Goal: Task Accomplishment & Management: Use online tool/utility

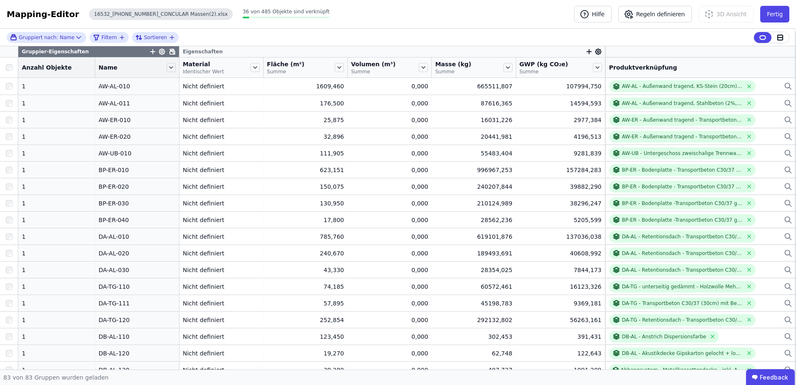
scroll to position [499, 0]
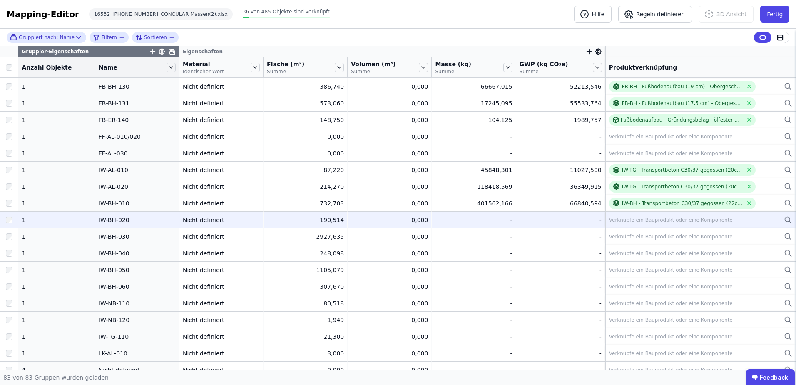
click at [616, 220] on div "Verknüpfe ein Bauprodukt oder eine Komponente" at bounding box center [671, 219] width 124 height 7
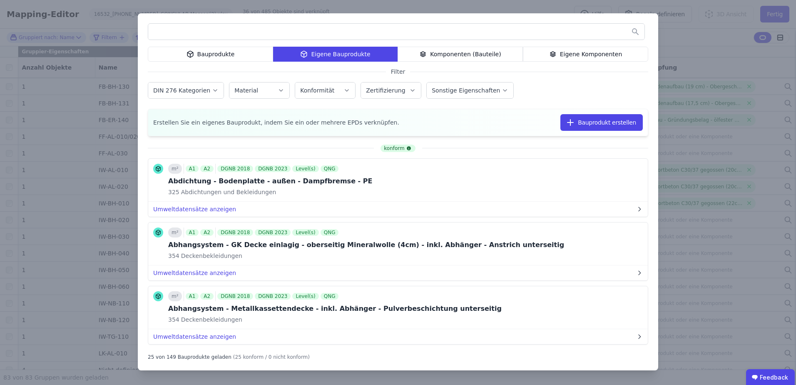
click at [237, 30] on input "text" at bounding box center [396, 31] width 496 height 15
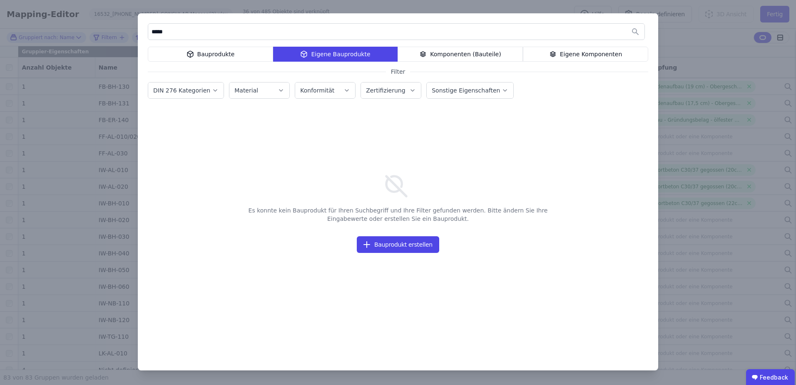
type input "*****"
click at [556, 53] on icon at bounding box center [552, 54] width 7 height 10
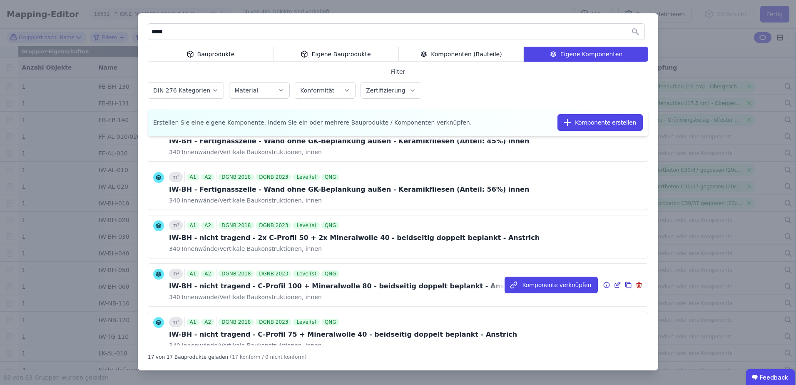
scroll to position [125, 0]
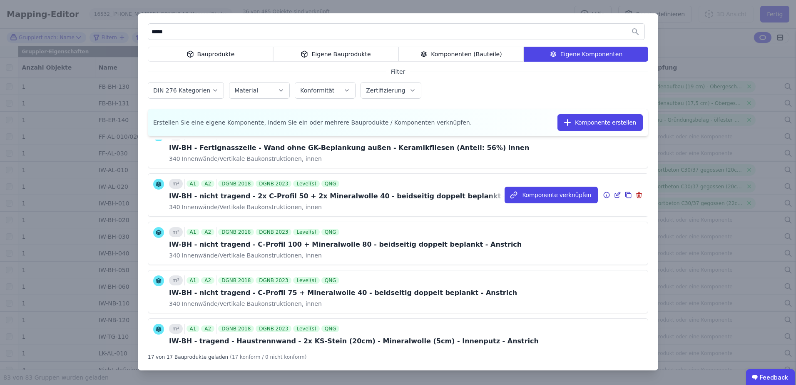
click at [613, 195] on icon at bounding box center [616, 195] width 7 height 10
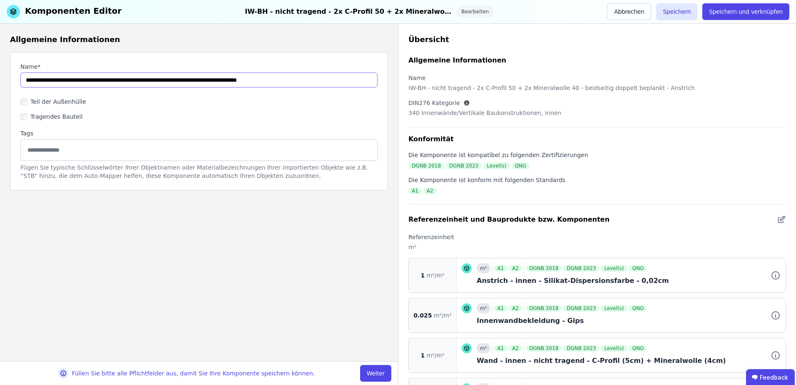
drag, startPoint x: 49, startPoint y: 78, endPoint x: 82, endPoint y: 83, distance: 33.7
click at [82, 83] on input "string" at bounding box center [198, 79] width 357 height 15
click at [259, 80] on input "string" at bounding box center [198, 79] width 357 height 15
drag, startPoint x: 287, startPoint y: 82, endPoint x: 263, endPoint y: 80, distance: 24.2
click at [263, 80] on input "string" at bounding box center [198, 79] width 357 height 15
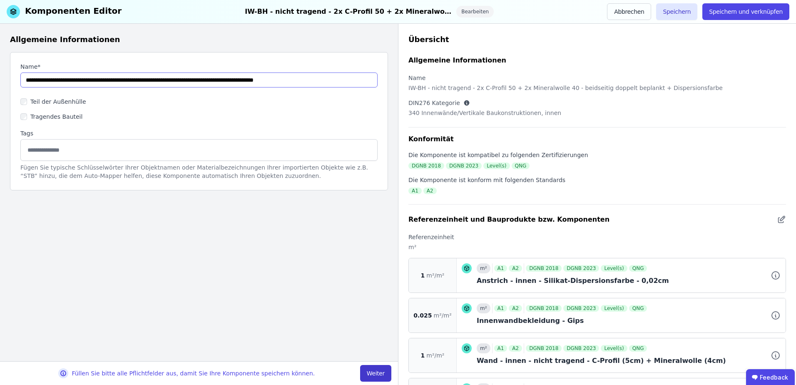
type input "**********"
click at [367, 368] on button "Weiter" at bounding box center [375, 373] width 31 height 17
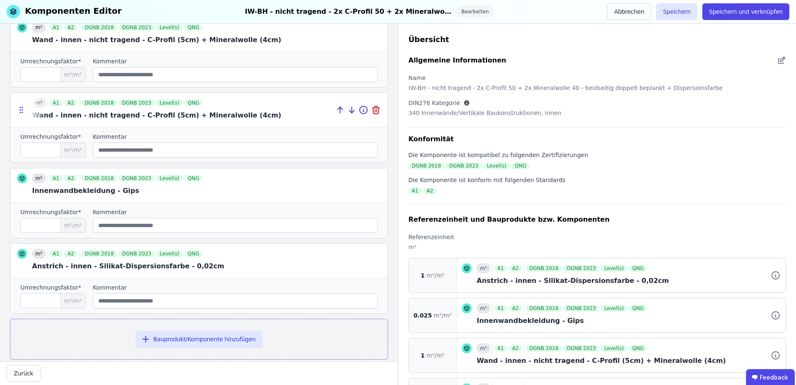
scroll to position [306, 0]
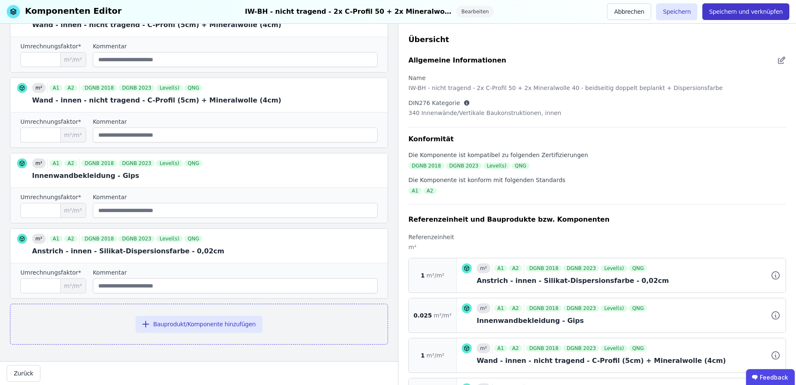
click at [729, 9] on button "Speichern und verknüpfen" at bounding box center [745, 11] width 87 height 17
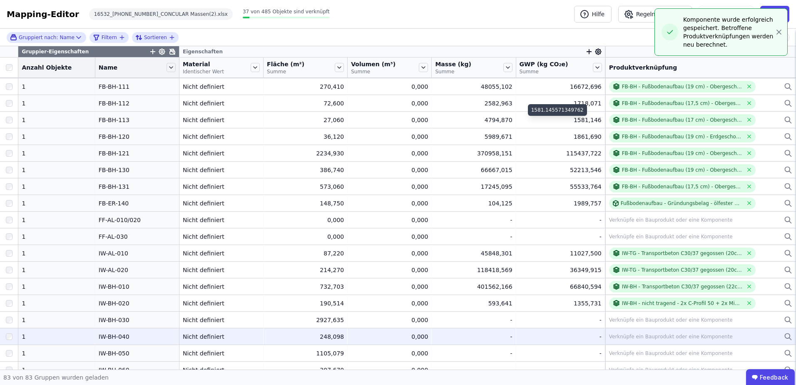
scroll to position [458, 0]
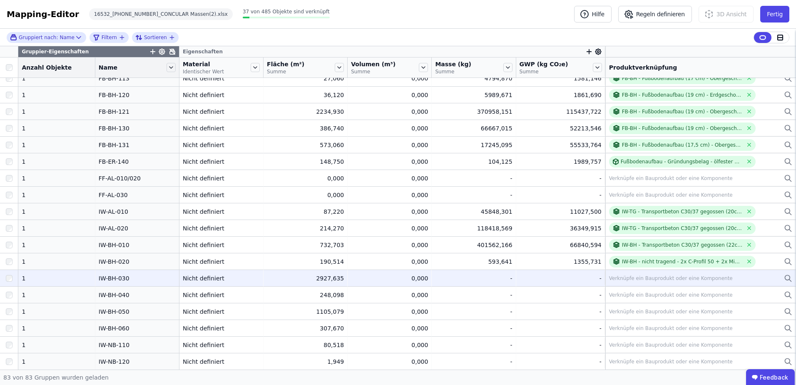
click at [628, 275] on div "Verknüpfe ein Bauprodukt oder eine Komponente" at bounding box center [671, 278] width 124 height 7
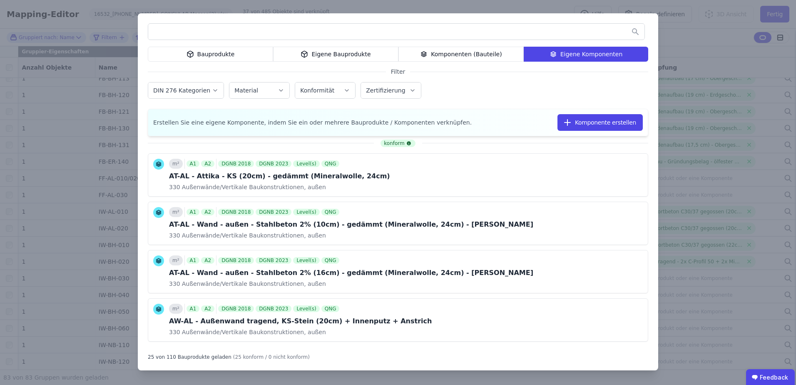
click at [506, 31] on input "text" at bounding box center [396, 31] width 496 height 15
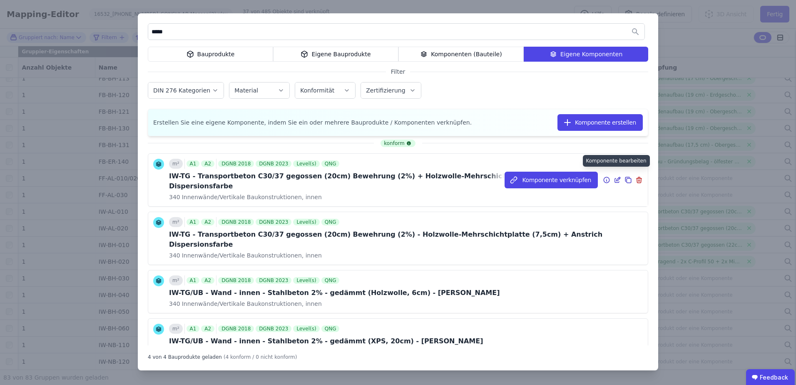
type input "*****"
click at [613, 176] on icon at bounding box center [616, 180] width 7 height 10
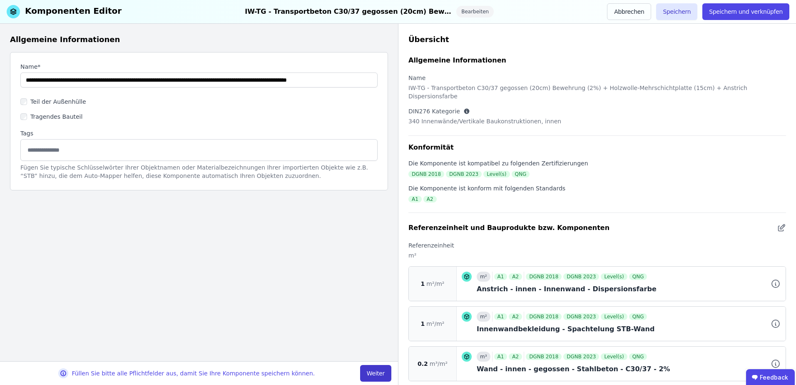
click at [376, 374] on button "Weiter" at bounding box center [375, 373] width 31 height 17
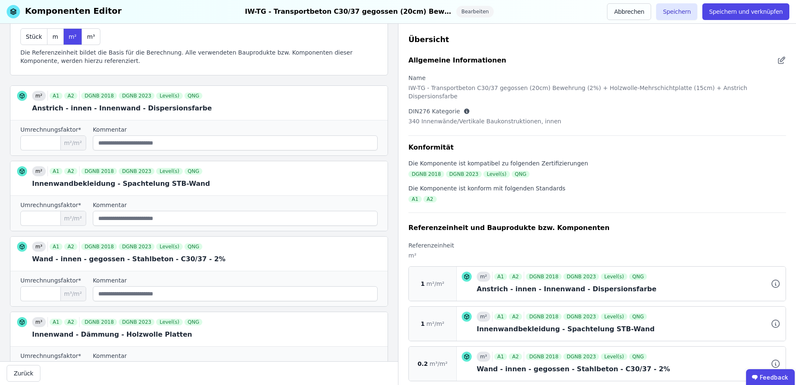
scroll to position [114, 0]
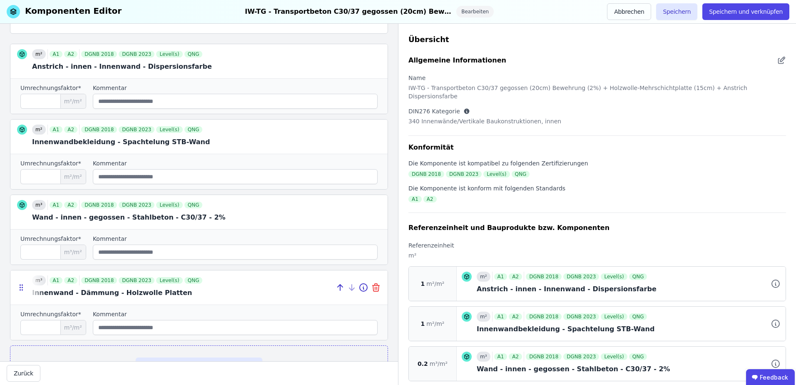
click at [375, 287] on icon at bounding box center [375, 288] width 0 height 2
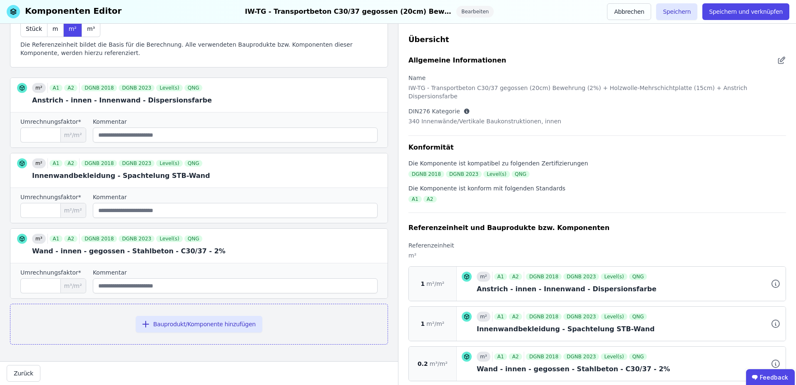
scroll to position [80, 0]
click at [156, 325] on button "Bauprodukt/Komponente hinzufügen" at bounding box center [199, 323] width 127 height 17
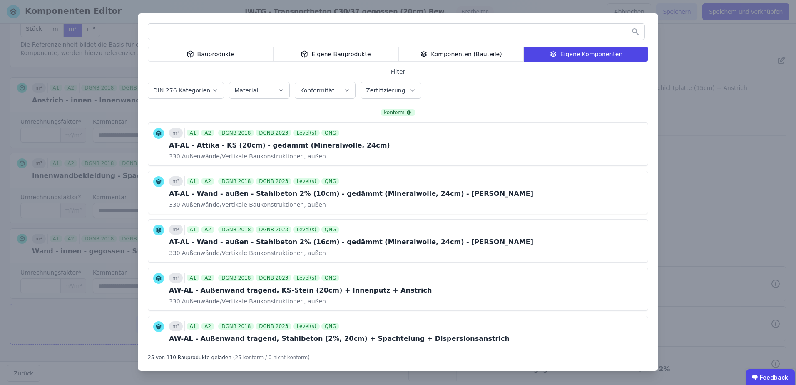
click at [316, 48] on div "Eigene Bauprodukte" at bounding box center [335, 54] width 125 height 15
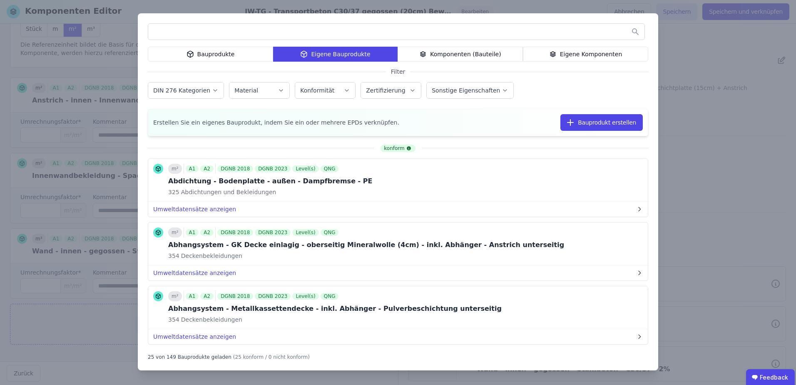
click at [221, 35] on input "text" at bounding box center [396, 31] width 496 height 15
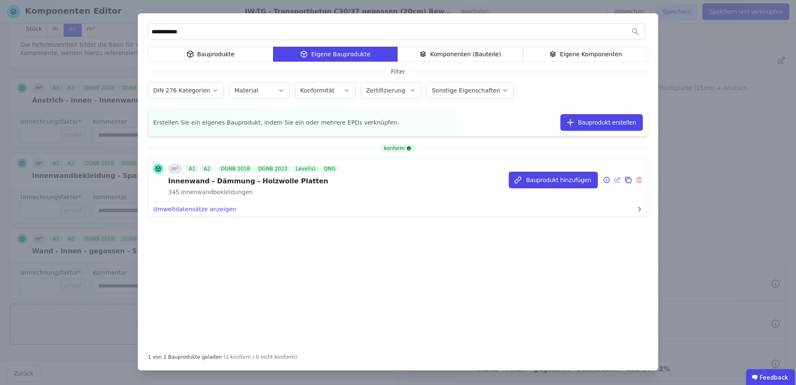
type input "**********"
click at [608, 181] on icon at bounding box center [606, 180] width 7 height 10
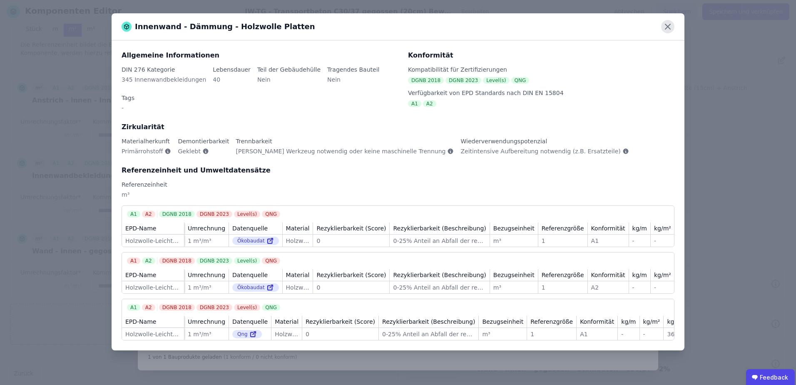
click at [666, 23] on icon at bounding box center [667, 26] width 13 height 13
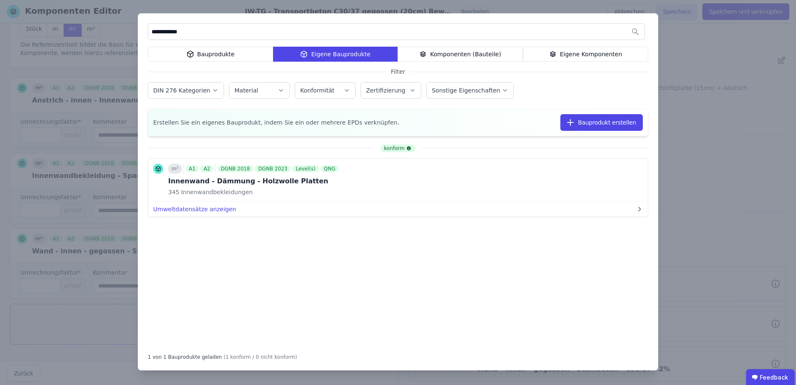
click at [701, 212] on div "**********" at bounding box center [398, 192] width 796 height 385
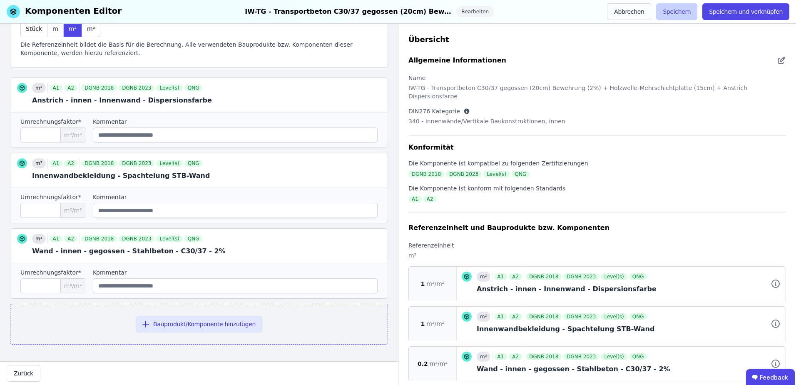
click at [689, 9] on button "Speichern" at bounding box center [676, 11] width 41 height 17
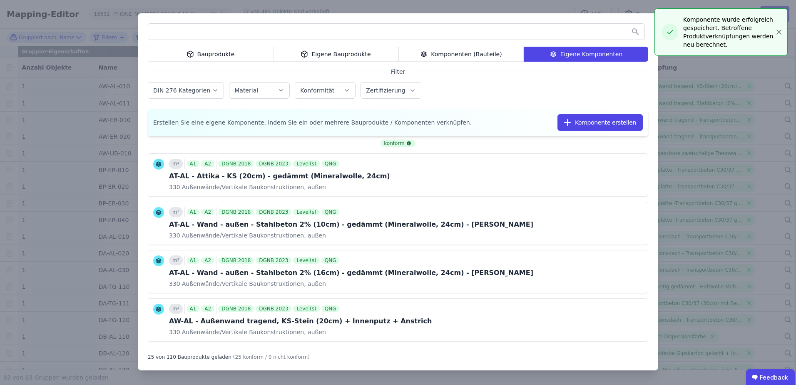
click at [452, 33] on input "text" at bounding box center [396, 31] width 496 height 15
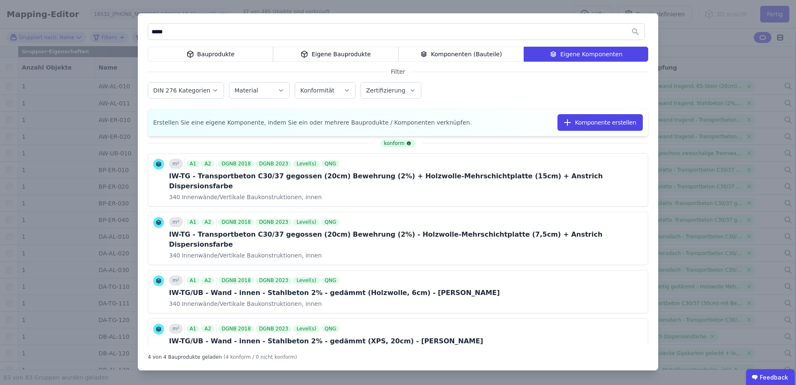
scroll to position [13, 0]
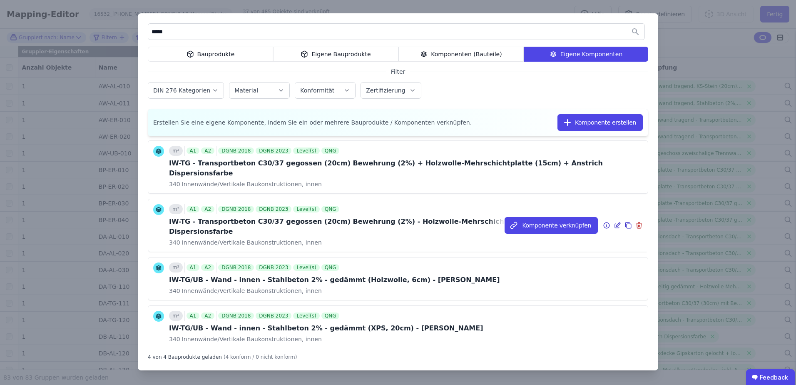
type input "*****"
click at [613, 220] on icon at bounding box center [616, 225] width 7 height 10
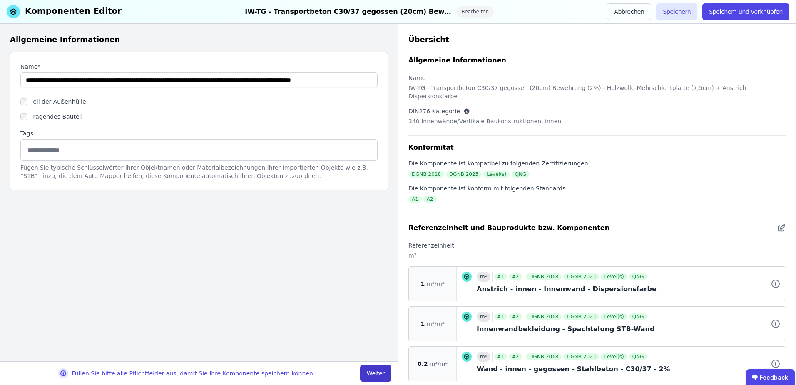
click at [371, 378] on button "Weiter" at bounding box center [375, 373] width 31 height 17
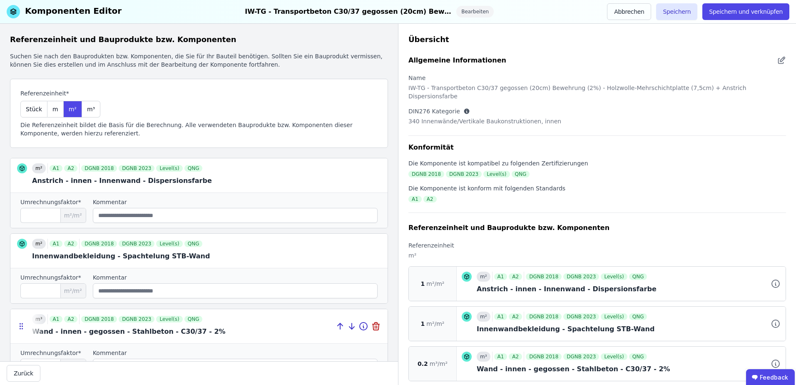
scroll to position [156, 0]
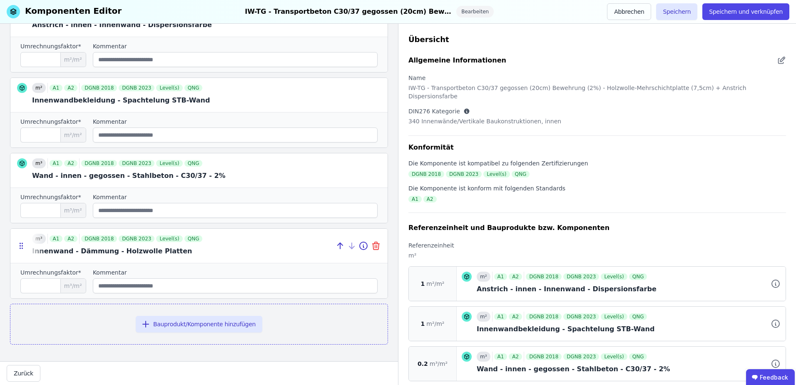
click at [375, 246] on icon at bounding box center [375, 246] width 0 height 2
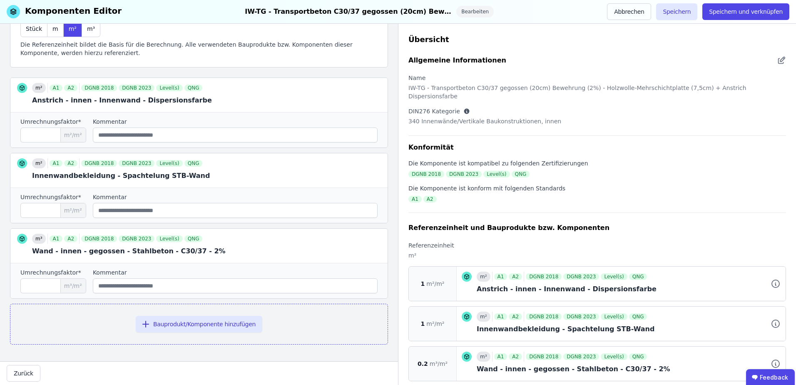
scroll to position [80, 0]
click at [205, 323] on button "Bauprodukt/Komponente hinzufügen" at bounding box center [199, 323] width 127 height 17
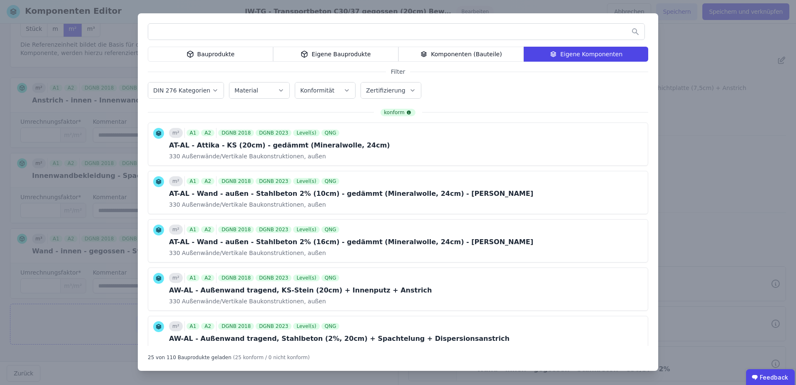
click at [297, 50] on div "Eigene Bauprodukte" at bounding box center [335, 54] width 125 height 15
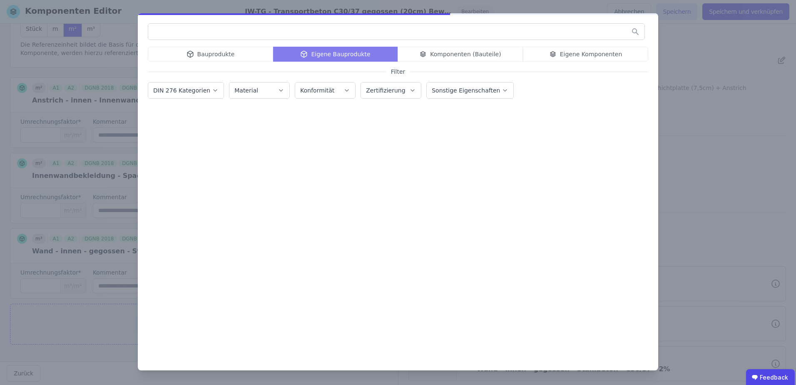
click at [231, 33] on input "text" at bounding box center [396, 31] width 496 height 15
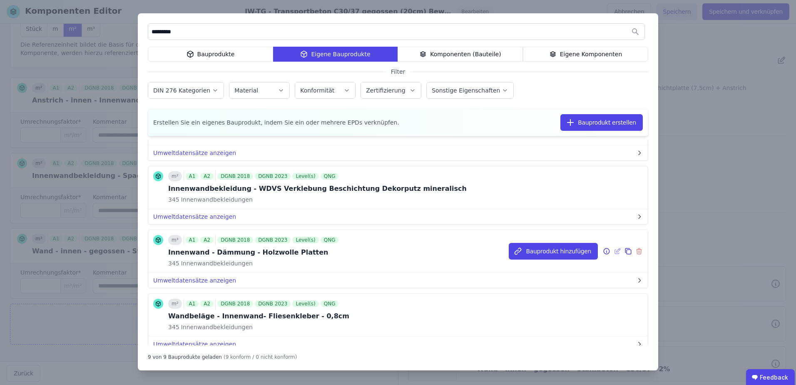
scroll to position [398, 0]
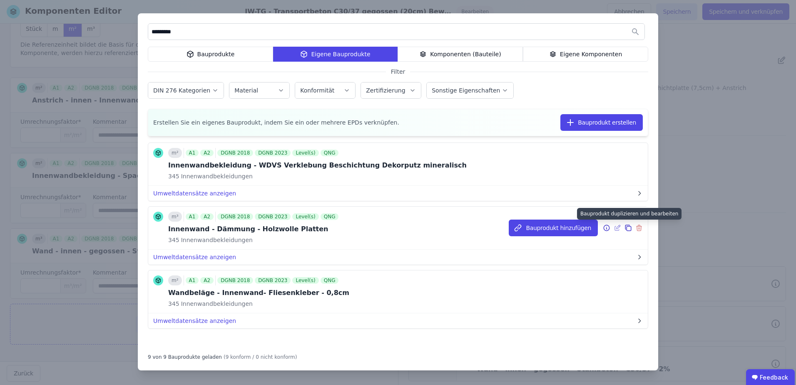
type input "*********"
click at [626, 231] on icon at bounding box center [628, 228] width 5 height 5
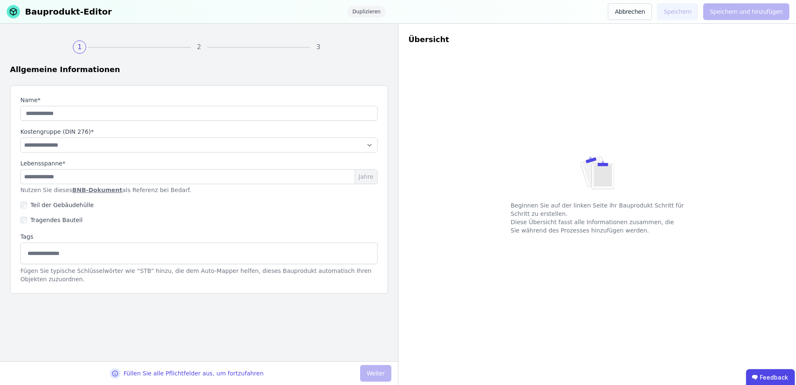
type input "**********"
select select "**********"
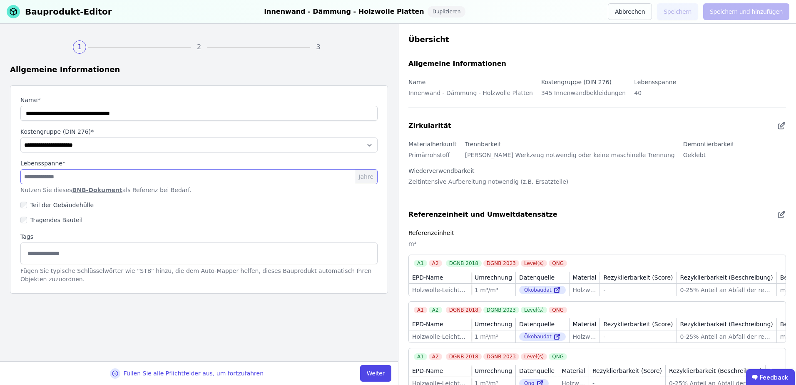
drag, startPoint x: 35, startPoint y: 179, endPoint x: 0, endPoint y: 184, distance: 35.7
click at [0, 184] on html "**********" at bounding box center [398, 192] width 796 height 385
type input "**"
click at [60, 114] on input "string" at bounding box center [198, 113] width 357 height 15
drag, startPoint x: 171, startPoint y: 113, endPoint x: 151, endPoint y: 110, distance: 19.8
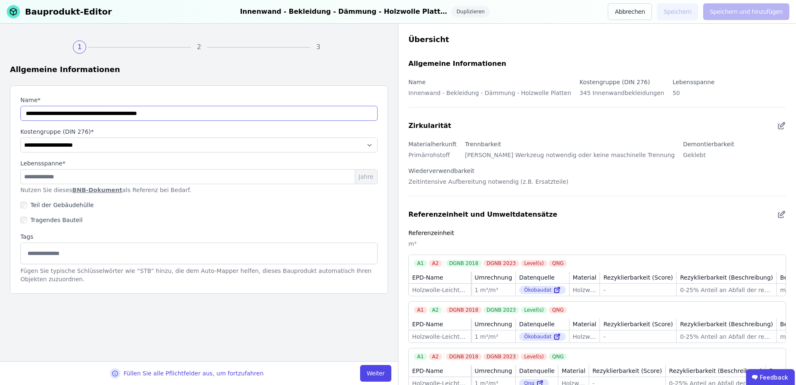
click at [151, 110] on input "string" at bounding box center [198, 113] width 357 height 15
click at [157, 112] on input "string" at bounding box center [198, 113] width 357 height 15
type input "**********"
click at [379, 372] on button "Weiter" at bounding box center [375, 373] width 31 height 17
select select "**********"
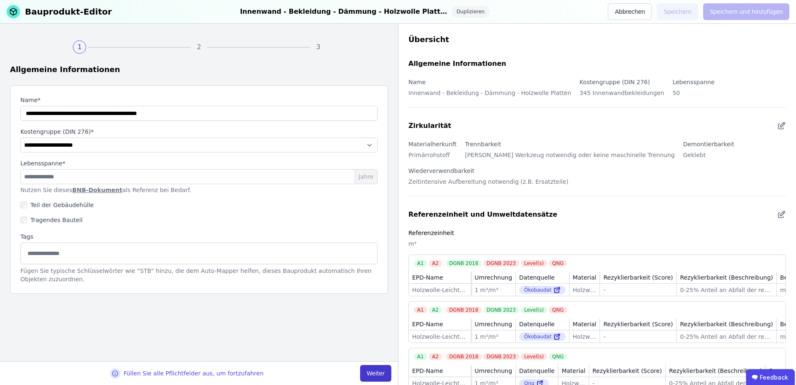
select select "**********"
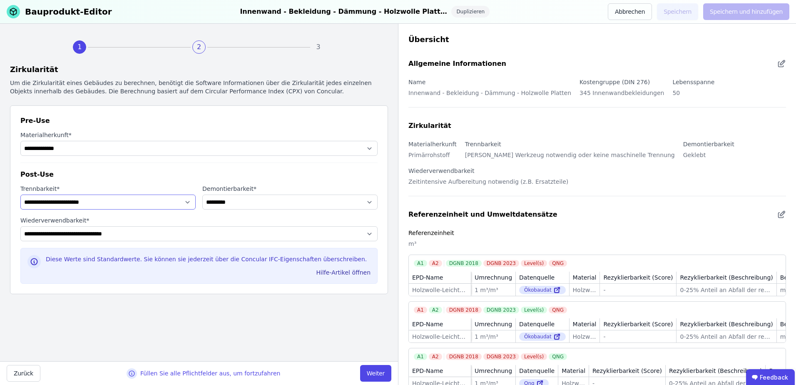
click at [133, 203] on select "**********" at bounding box center [107, 201] width 175 height 15
select select "**********"
click at [20, 194] on select "**********" at bounding box center [107, 201] width 175 height 15
click at [236, 202] on select "**********" at bounding box center [289, 201] width 175 height 15
select select "**********"
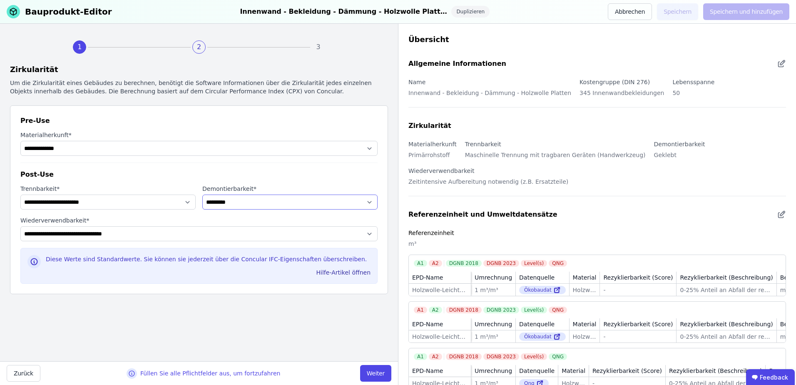
click at [202, 194] on select "**********" at bounding box center [289, 201] width 175 height 15
click at [167, 223] on label "Wiederverwendbarkeit *" at bounding box center [198, 220] width 357 height 8
click at [167, 226] on select "**********" at bounding box center [198, 233] width 357 height 15
click at [20, 226] on select "**********" at bounding box center [198, 233] width 357 height 15
click at [204, 233] on select "**********" at bounding box center [198, 233] width 357 height 15
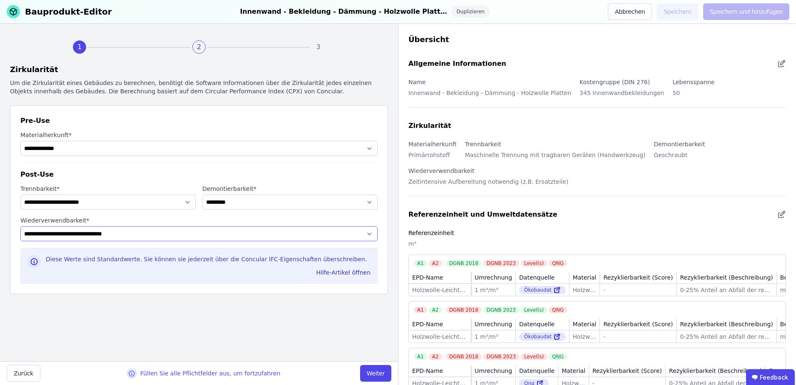
select select "**********"
click at [20, 226] on select "**********" at bounding box center [198, 233] width 357 height 15
click at [367, 374] on button "Weiter" at bounding box center [375, 373] width 31 height 17
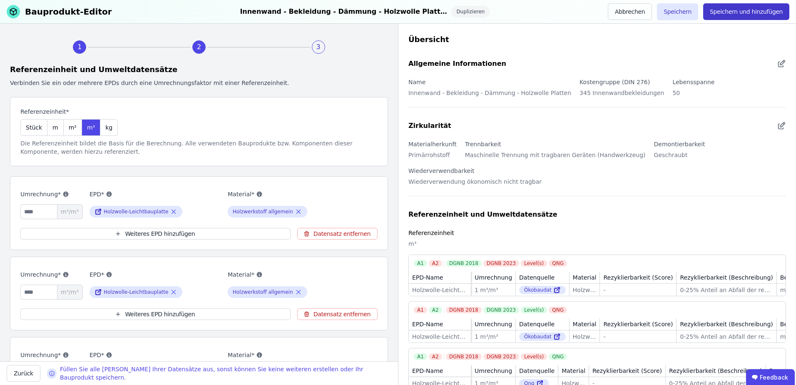
click at [732, 13] on button "Speichern und hinzufügen" at bounding box center [746, 11] width 86 height 17
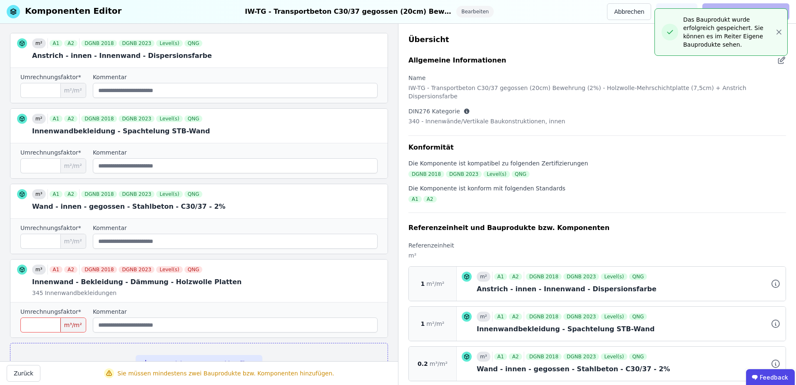
scroll to position [164, 0]
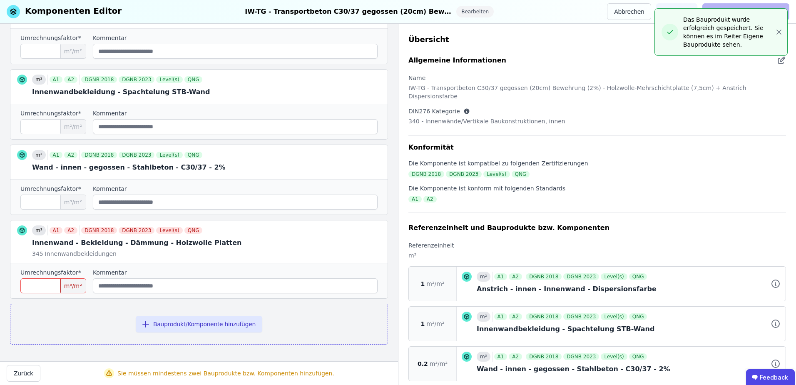
click at [54, 283] on input "number" at bounding box center [53, 285] width 66 height 15
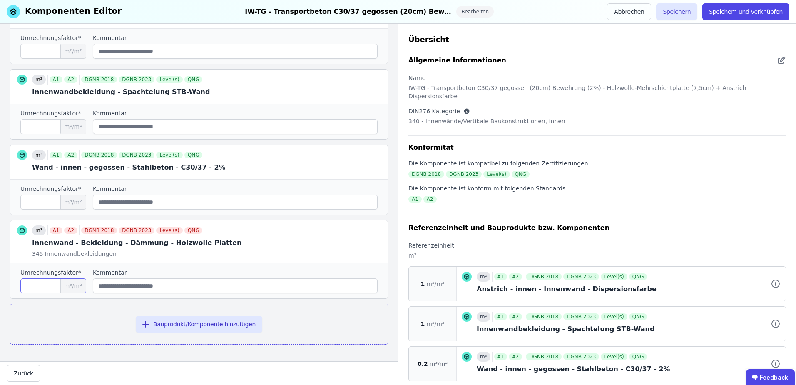
type input "*****"
click at [690, 11] on button "Speichern" at bounding box center [676, 11] width 41 height 17
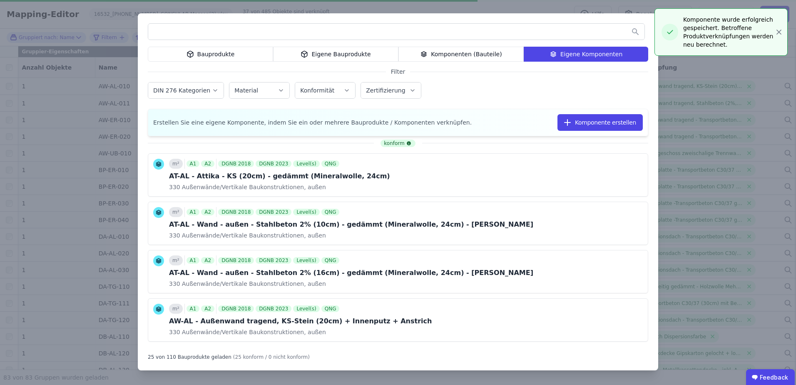
click at [415, 30] on input "text" at bounding box center [396, 31] width 496 height 15
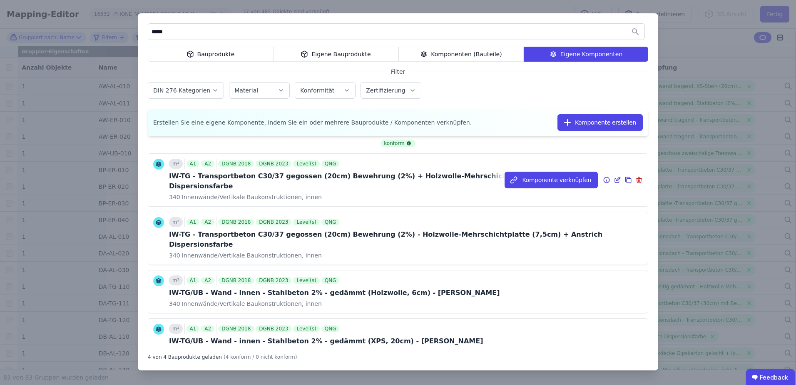
type input "*****"
click at [613, 177] on icon at bounding box center [616, 180] width 7 height 10
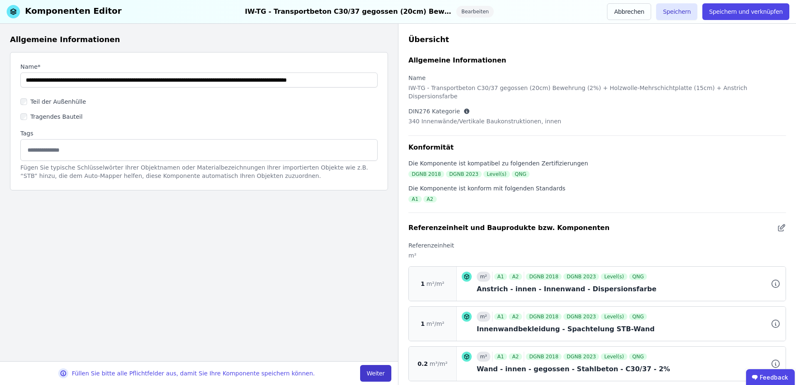
click at [374, 369] on button "Weiter" at bounding box center [375, 373] width 31 height 17
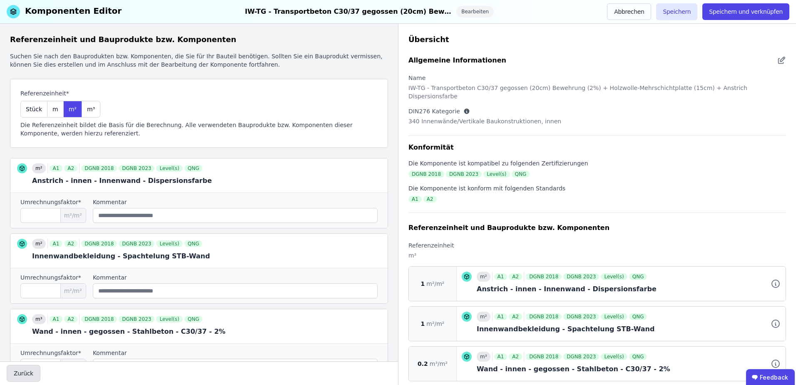
click at [26, 373] on button "Zurück" at bounding box center [24, 373] width 34 height 17
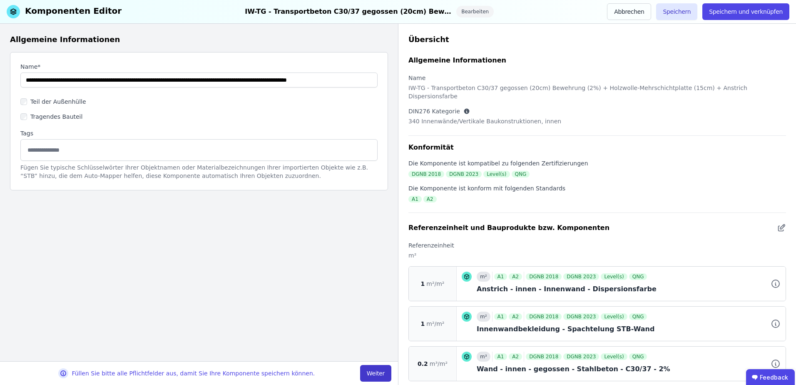
click at [372, 373] on button "Weiter" at bounding box center [375, 373] width 31 height 17
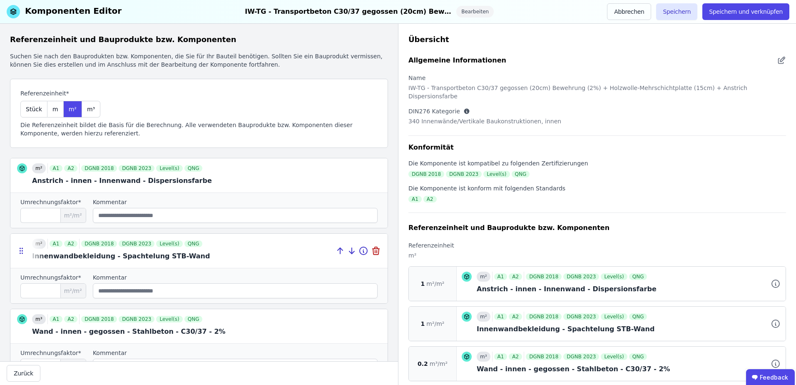
scroll to position [80, 0]
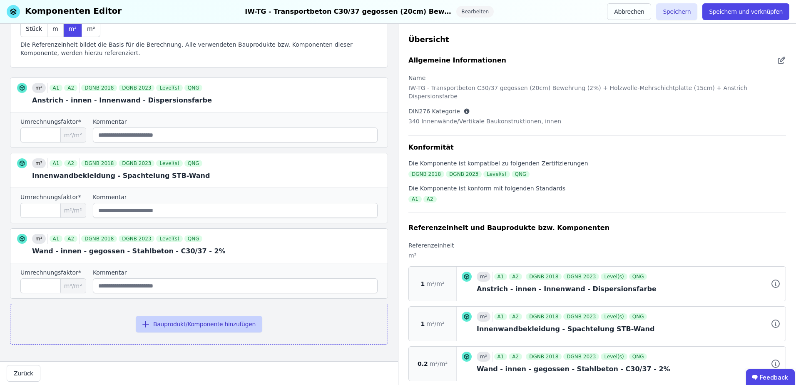
click at [199, 321] on button "Bauprodukt/Komponente hinzufügen" at bounding box center [199, 323] width 127 height 17
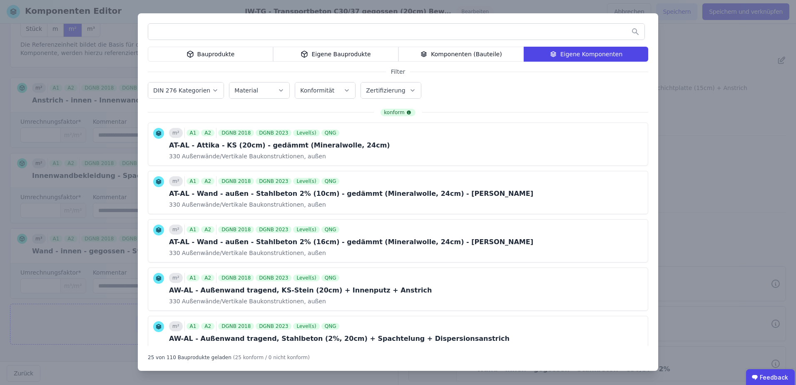
click at [303, 57] on div "Eigene Bauprodukte" at bounding box center [335, 54] width 125 height 15
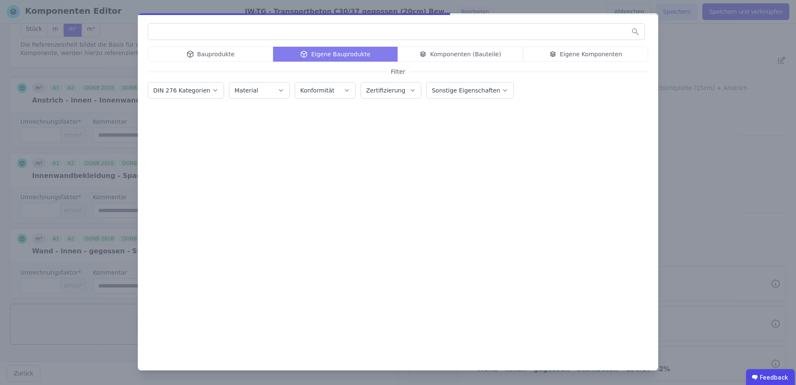
click at [251, 33] on input "text" at bounding box center [396, 31] width 496 height 15
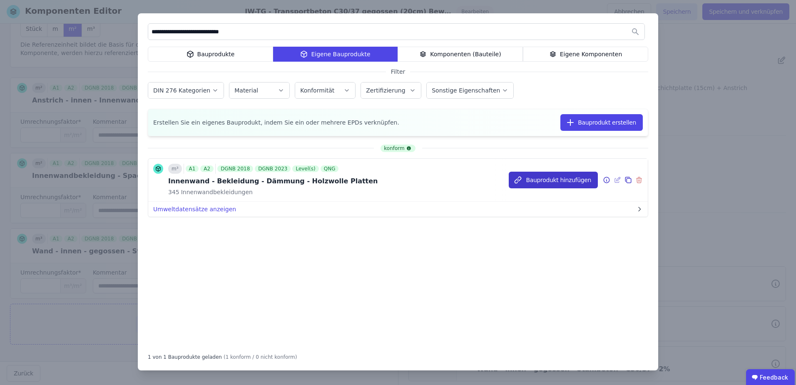
type input "**********"
click at [572, 184] on button "Bauprodukt hinzufügen" at bounding box center [553, 179] width 89 height 17
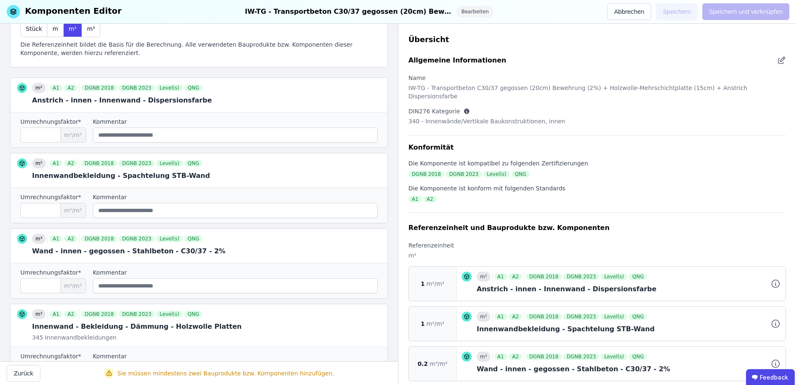
scroll to position [164, 0]
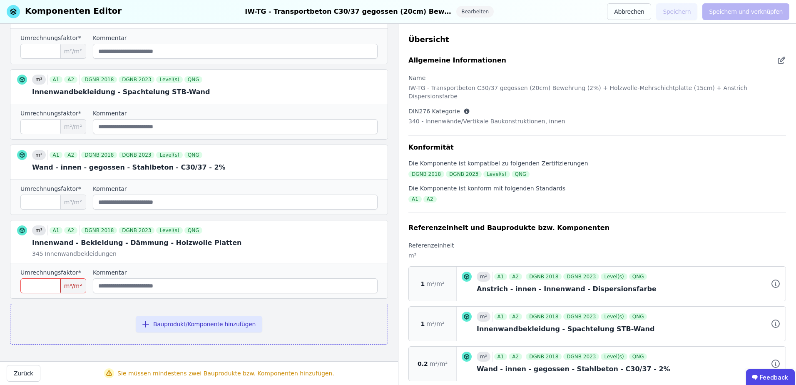
click at [39, 280] on input "number" at bounding box center [53, 285] width 66 height 15
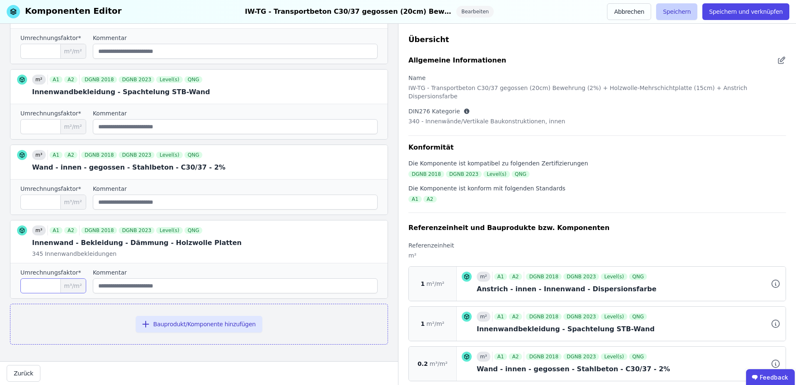
type input "****"
click at [677, 12] on button "Speichern" at bounding box center [676, 11] width 41 height 17
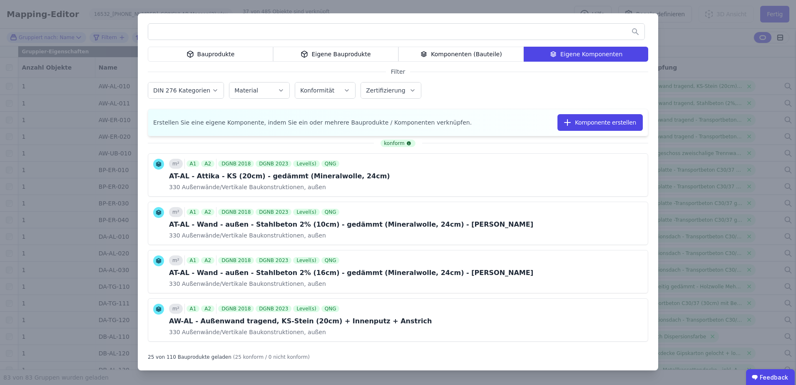
click at [93, 350] on div "Bauprodukte Eigene Bauprodukte Komponenten (Bauteile) Eigene Komponenten Filter…" at bounding box center [398, 192] width 796 height 385
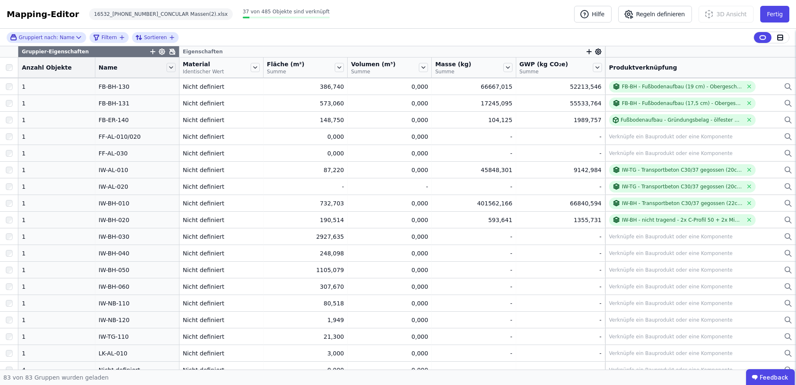
scroll to position [541, 0]
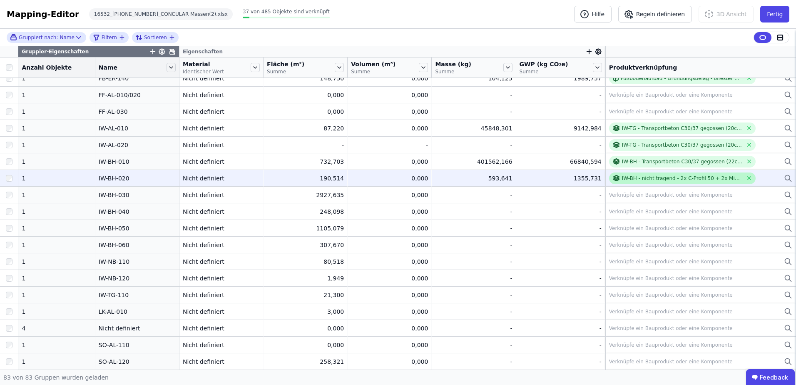
click at [631, 175] on div "IW-BH - nicht tragend - 2x C-Profil 50 + 2x Mineralwolle 40 - beidseitig doppel…" at bounding box center [682, 178] width 121 height 7
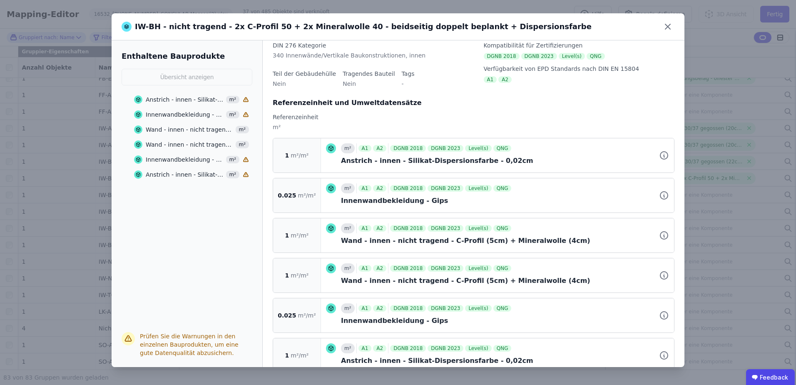
scroll to position [104, 0]
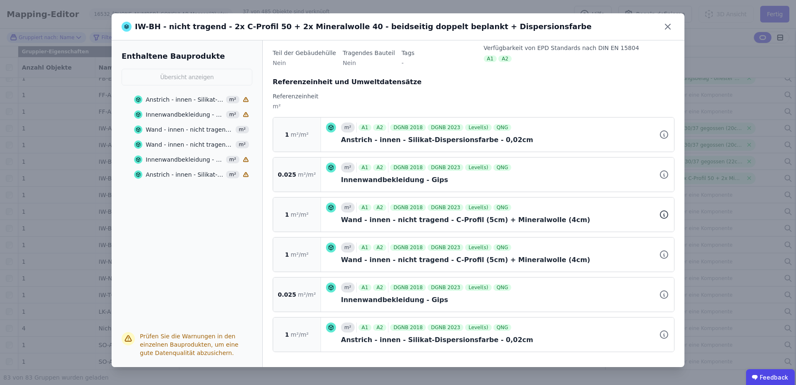
click at [663, 215] on icon at bounding box center [663, 215] width 1 height 2
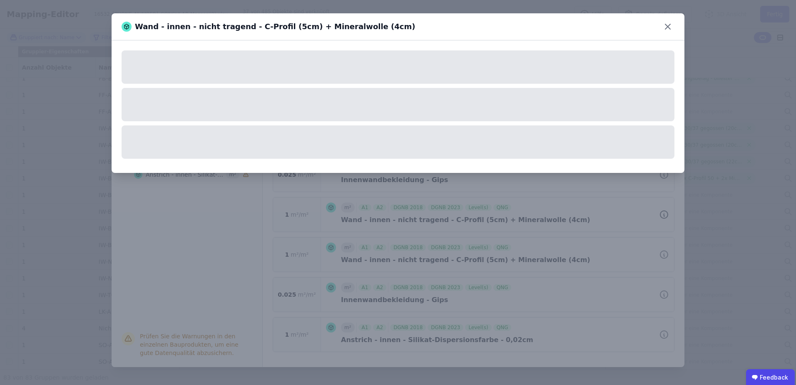
scroll to position [0, 0]
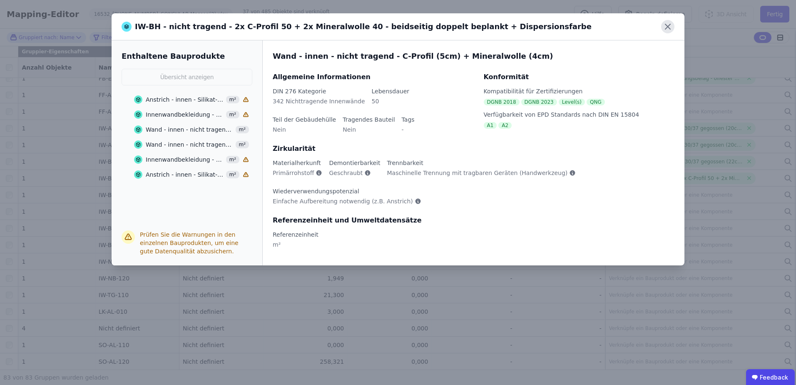
click at [670, 27] on icon at bounding box center [667, 26] width 13 height 13
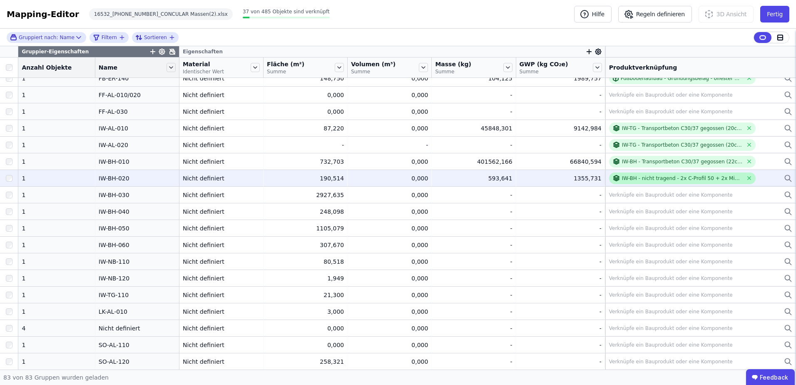
click at [680, 175] on div "IW-BH - nicht tragend - 2x C-Profil 50 + 2x Mineralwolle 40 - beidseitig doppel…" at bounding box center [682, 178] width 121 height 7
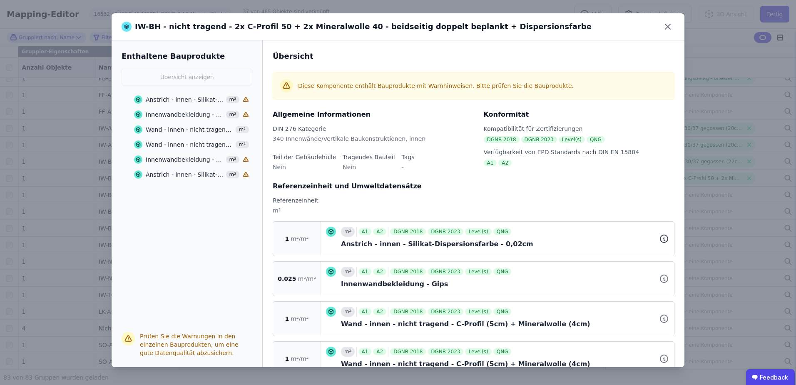
click at [659, 240] on icon at bounding box center [664, 238] width 10 height 10
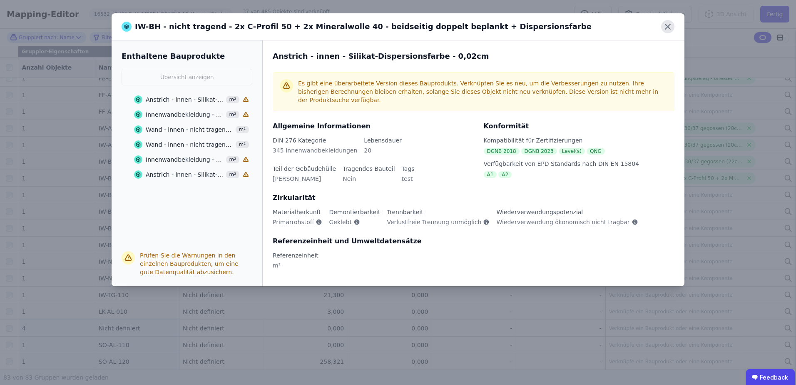
click at [670, 25] on icon at bounding box center [667, 26] width 5 height 5
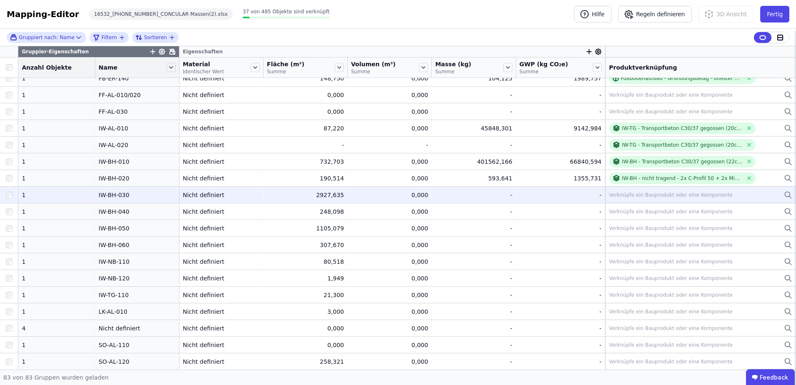
click at [635, 195] on div "Verknüpfe ein Bauprodukt oder eine Komponente" at bounding box center [671, 194] width 124 height 7
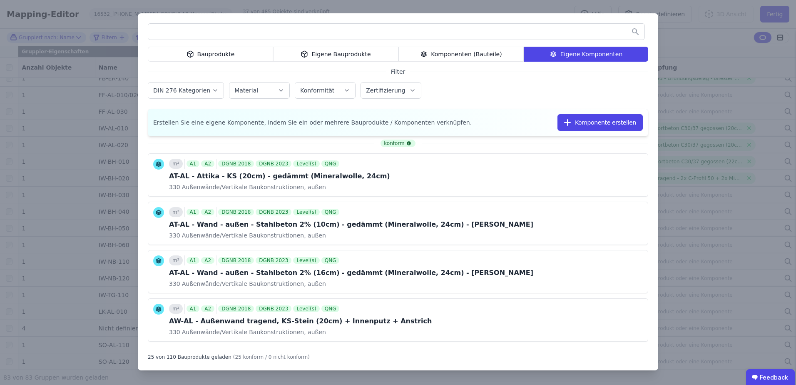
click at [715, 244] on div "Bauprodukte Eigene Bauprodukte Komponenten (Bauteile) Eigene Komponenten Filter…" at bounding box center [398, 192] width 796 height 385
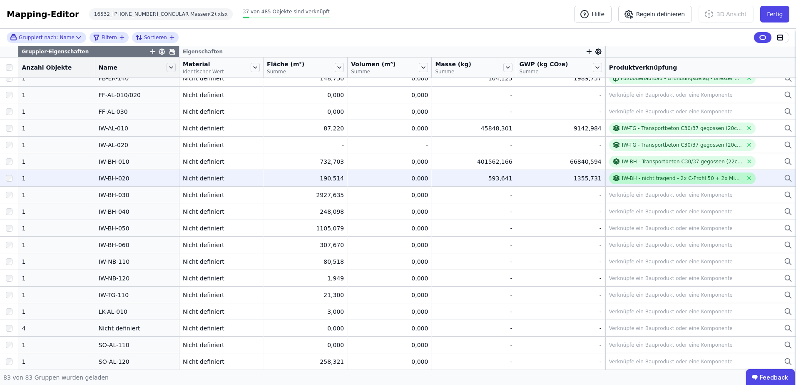
click at [692, 177] on div "IW-BH - nicht tragend - 2x C-Profil 50 + 2x Mineralwolle 40 - beidseitig doppel…" at bounding box center [682, 178] width 121 height 7
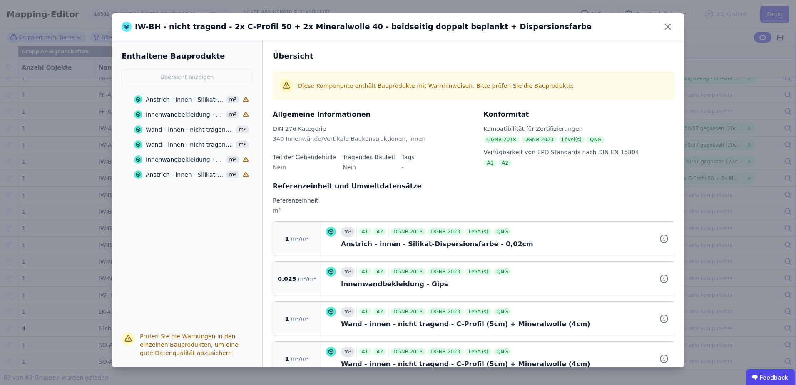
scroll to position [42, 0]
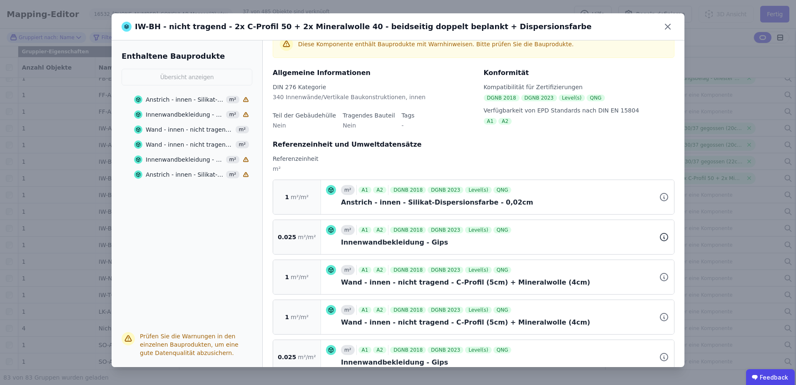
click at [663, 237] on icon at bounding box center [663, 238] width 1 height 2
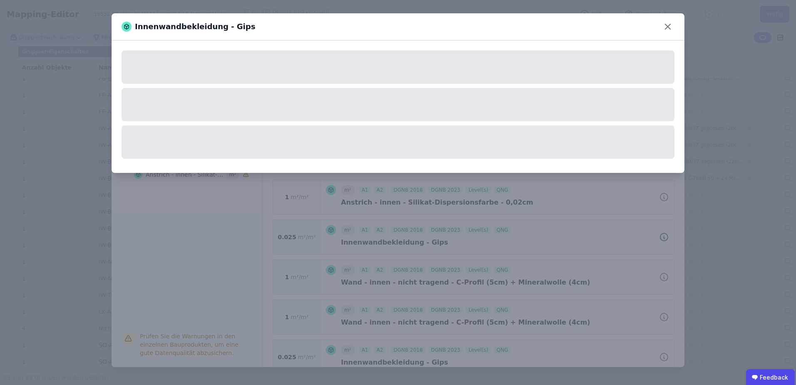
scroll to position [0, 0]
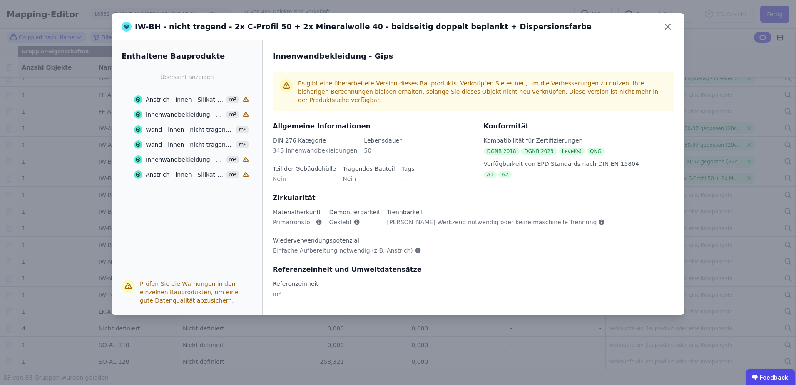
click at [243, 115] on icon at bounding box center [246, 115] width 6 height 6
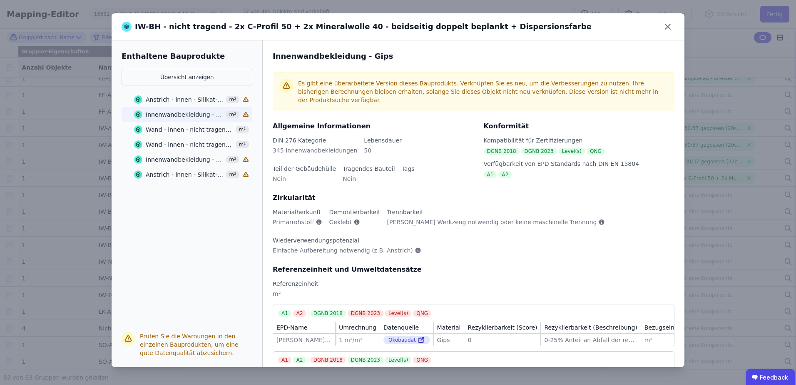
click at [247, 97] on icon at bounding box center [246, 100] width 6 height 6
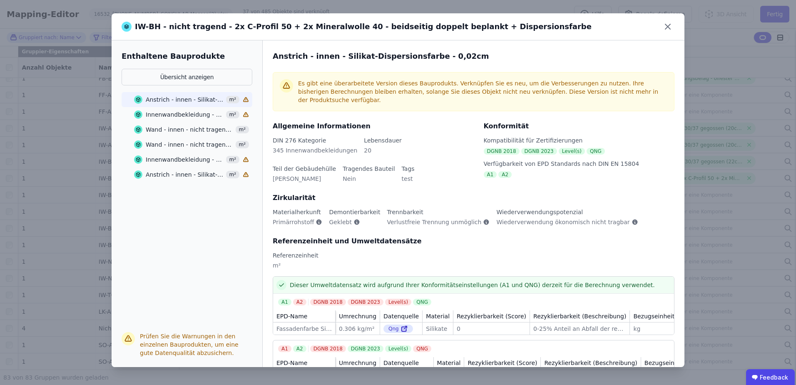
click at [675, 30] on div "IW-BH - nicht tragend - 2x C-Profil 50 + 2x Mineralwolle 40 - beidseitig doppel…" at bounding box center [398, 26] width 573 height 27
click at [665, 26] on icon at bounding box center [667, 26] width 13 height 13
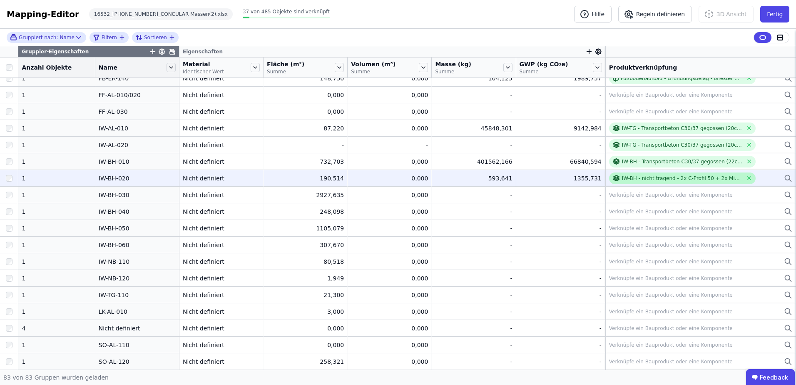
click at [638, 176] on div "IW-BH - nicht tragend - 2x C-Profil 50 + 2x Mineralwolle 40 - beidseitig doppel…" at bounding box center [682, 178] width 121 height 7
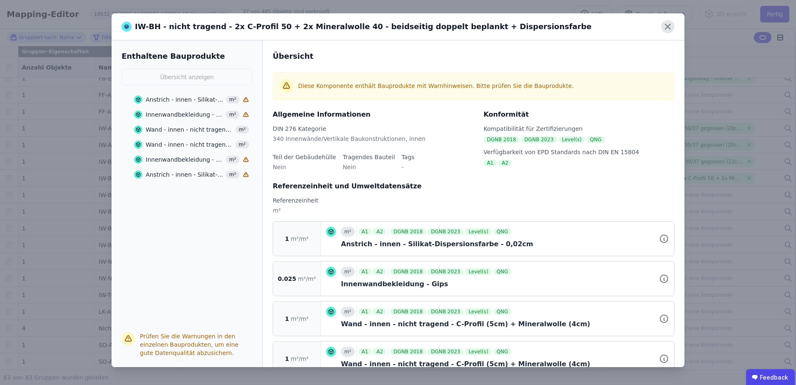
click at [668, 26] on icon at bounding box center [667, 26] width 5 height 5
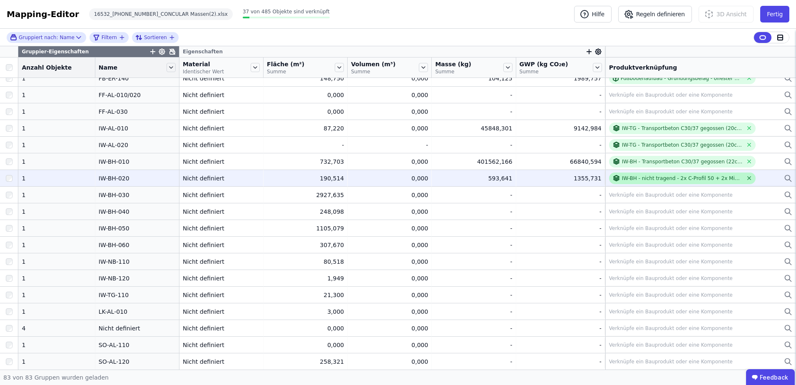
click at [746, 180] on icon at bounding box center [749, 178] width 6 height 6
click at [646, 177] on div "Verknüpfe ein Bauprodukt oder eine Komponente" at bounding box center [671, 178] width 124 height 7
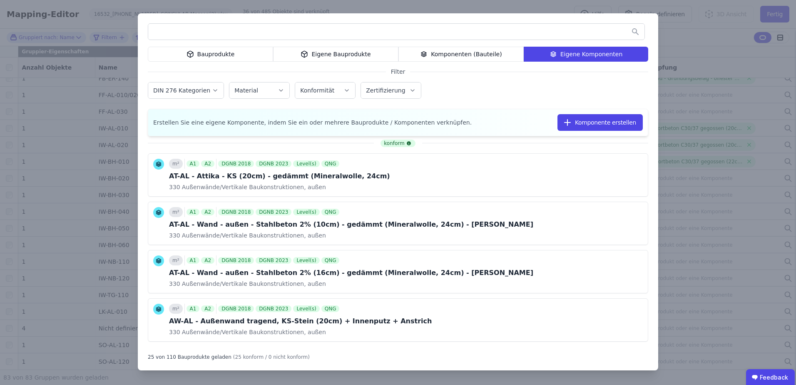
click at [414, 32] on input "text" at bounding box center [396, 31] width 496 height 15
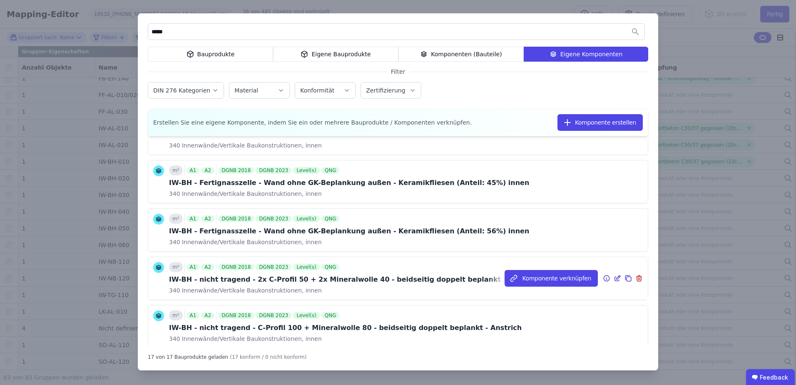
scroll to position [83, 0]
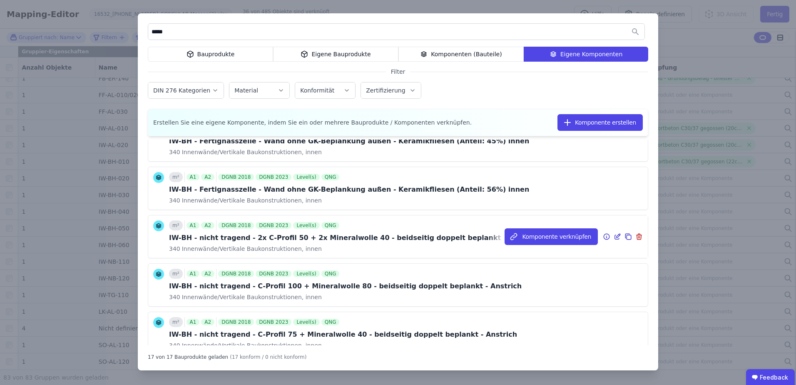
type input "*****"
click at [616, 236] on icon at bounding box center [618, 235] width 4 height 4
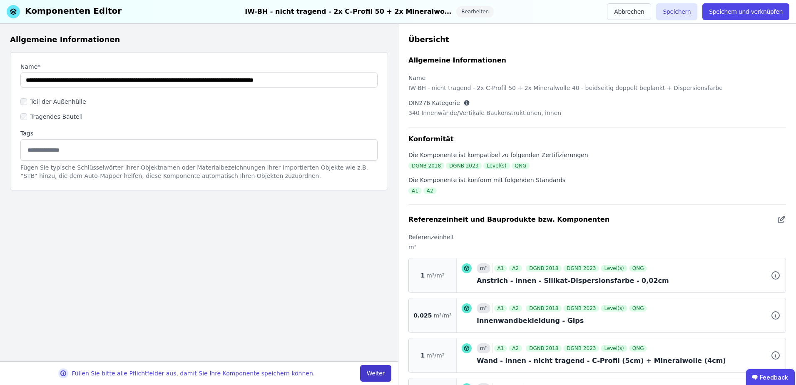
click at [367, 372] on button "Weiter" at bounding box center [375, 373] width 31 height 17
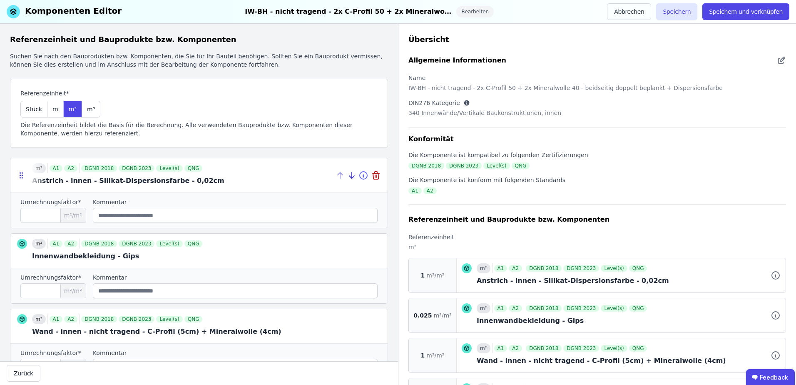
click at [358, 176] on icon at bounding box center [363, 175] width 10 height 10
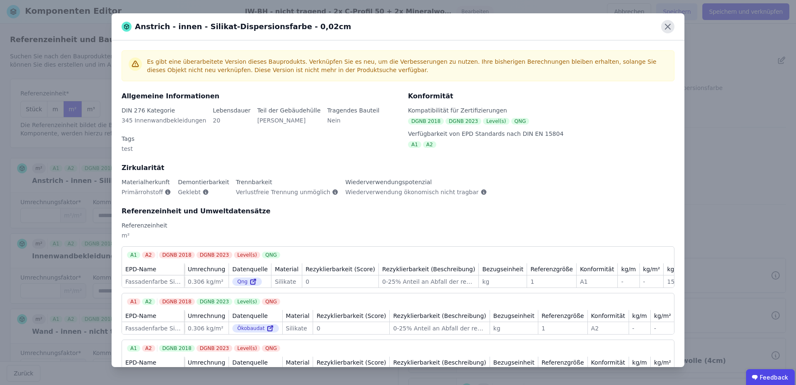
click at [665, 30] on icon at bounding box center [667, 26] width 13 height 13
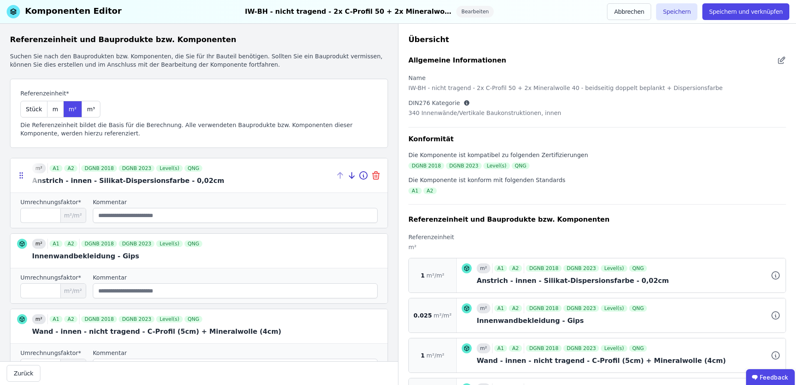
click at [371, 175] on icon at bounding box center [376, 175] width 10 height 10
type input "*****"
type input "*"
type input "*****"
type input "*"
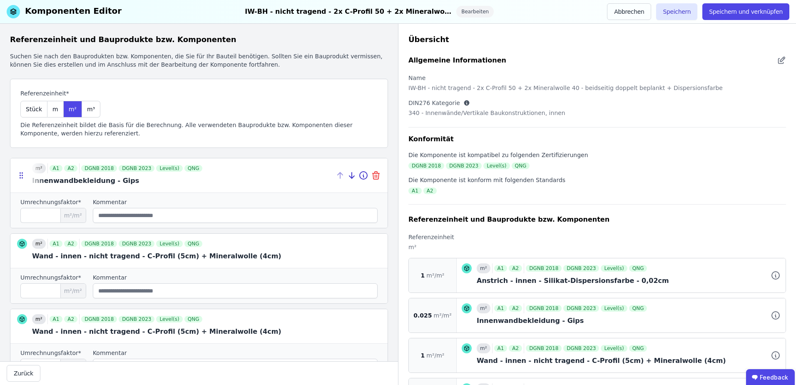
click at [371, 171] on icon at bounding box center [376, 175] width 10 height 10
type input "*"
type input "*****"
type input "*"
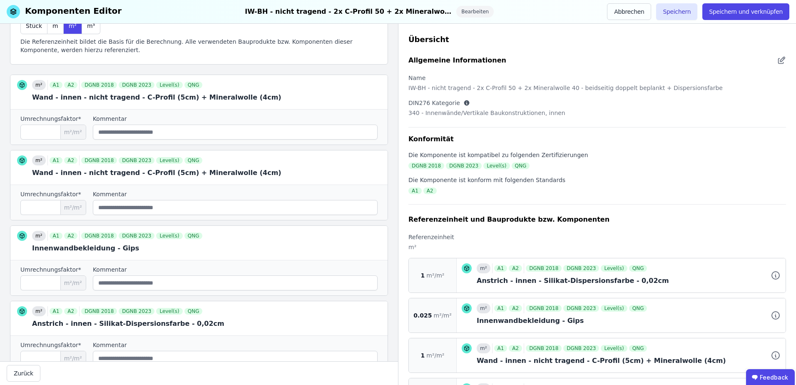
scroll to position [156, 0]
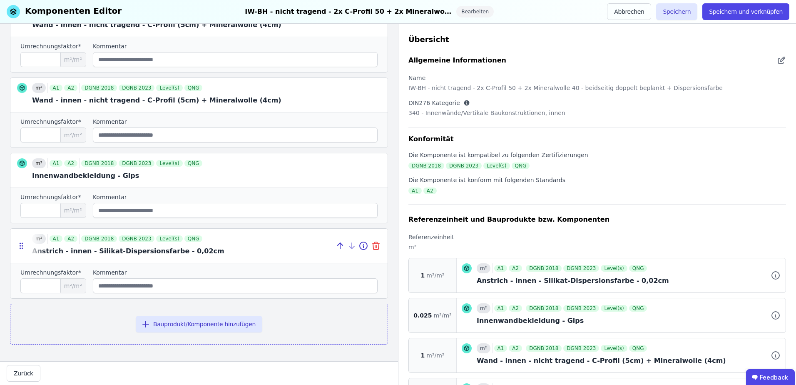
click at [377, 246] on icon at bounding box center [377, 246] width 0 height 2
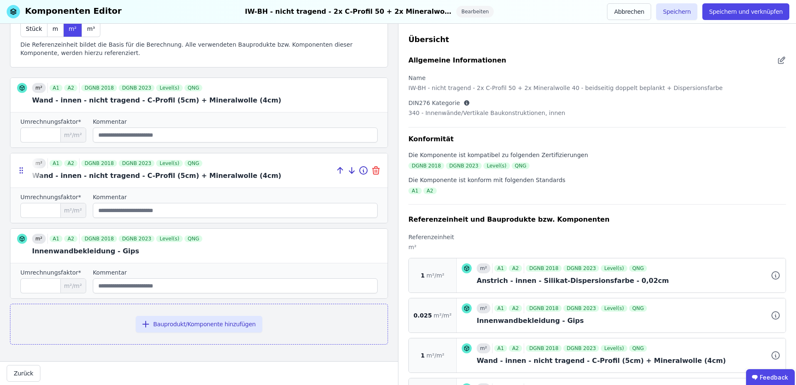
click at [373, 173] on icon at bounding box center [376, 171] width 6 height 6
type input "*****"
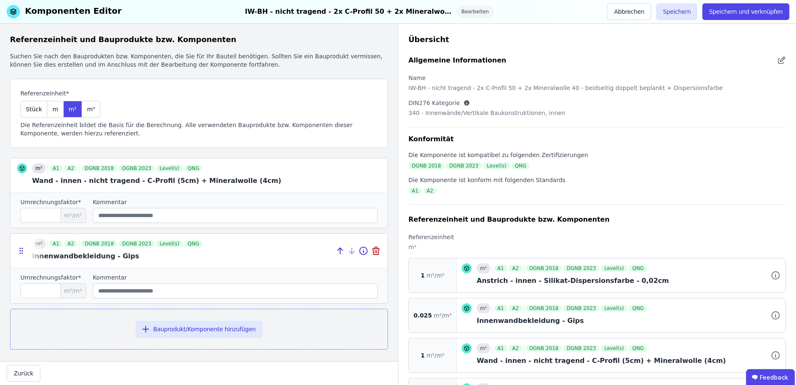
scroll to position [5, 0]
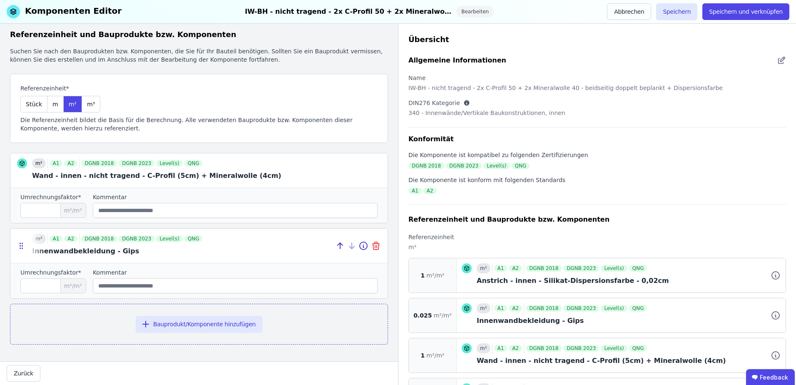
click at [373, 246] on icon at bounding box center [376, 246] width 6 height 6
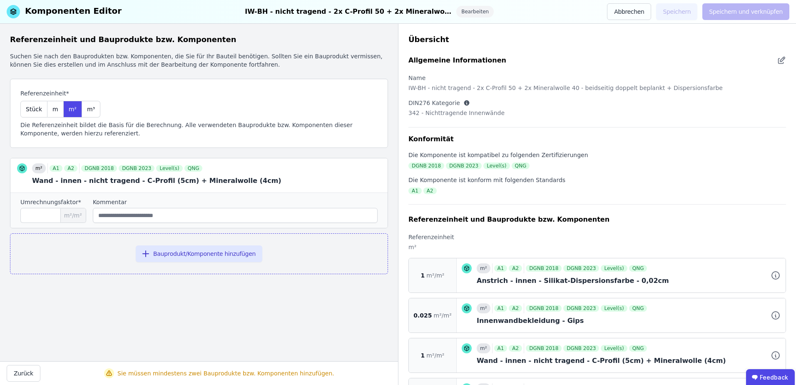
scroll to position [133, 0]
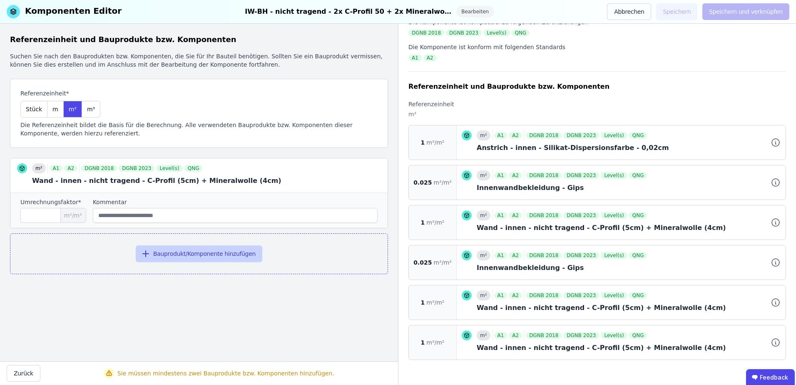
click at [214, 252] on button "Bauprodukt/Komponente hinzufügen" at bounding box center [199, 253] width 127 height 17
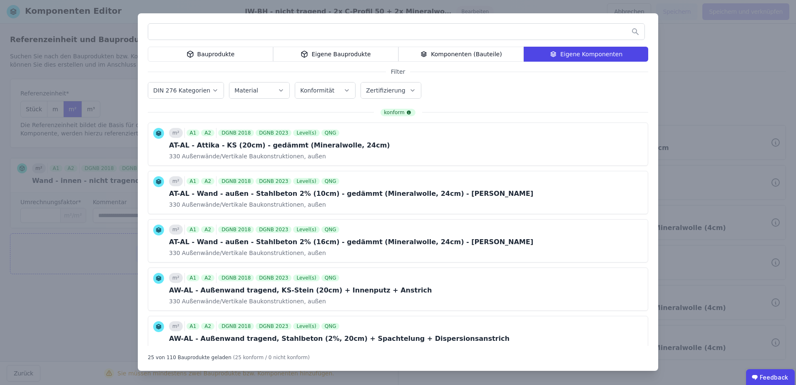
click at [305, 48] on div "Eigene Bauprodukte" at bounding box center [335, 54] width 125 height 15
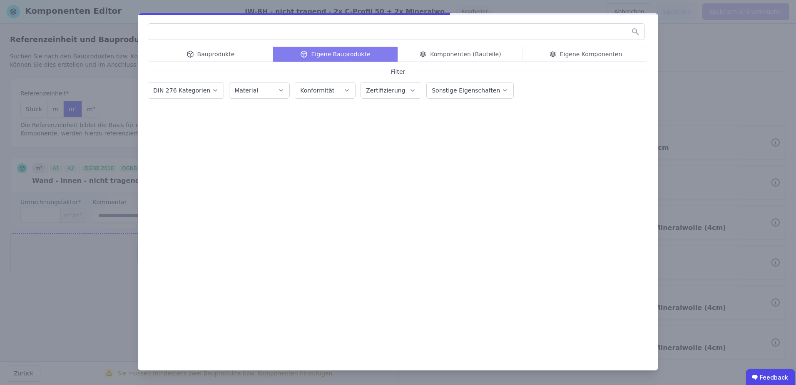
click at [239, 31] on input "text" at bounding box center [396, 31] width 496 height 15
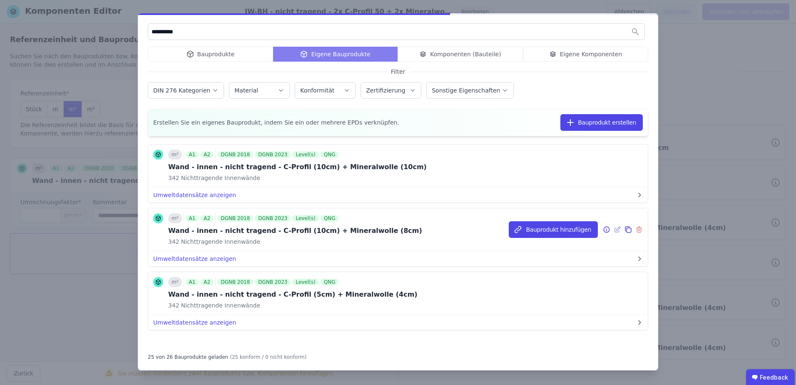
scroll to position [1415, 0]
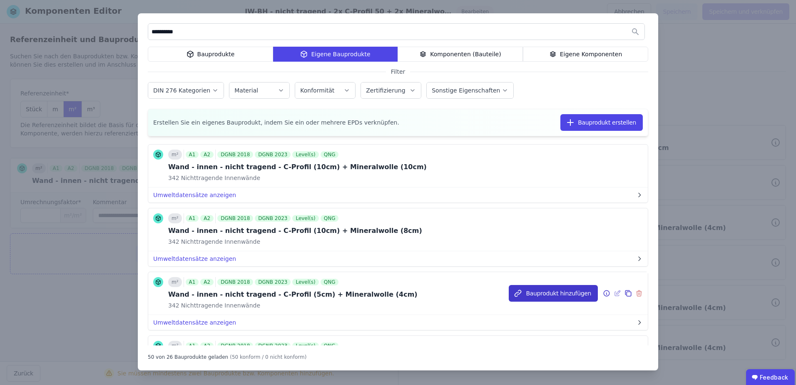
type input "**********"
click at [528, 290] on button "Bauprodukt hinzufügen" at bounding box center [553, 293] width 89 height 17
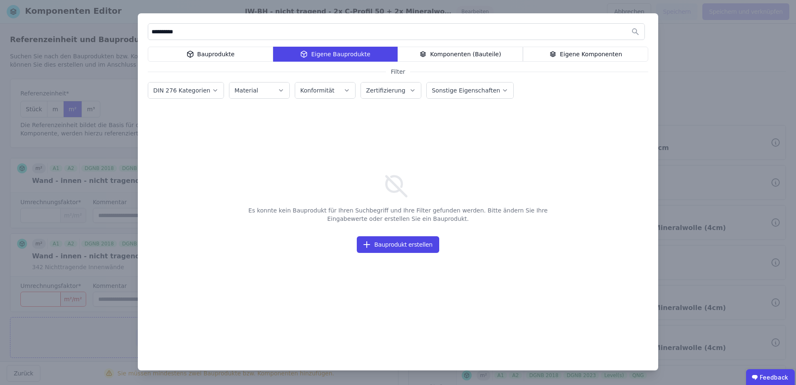
scroll to position [0, 0]
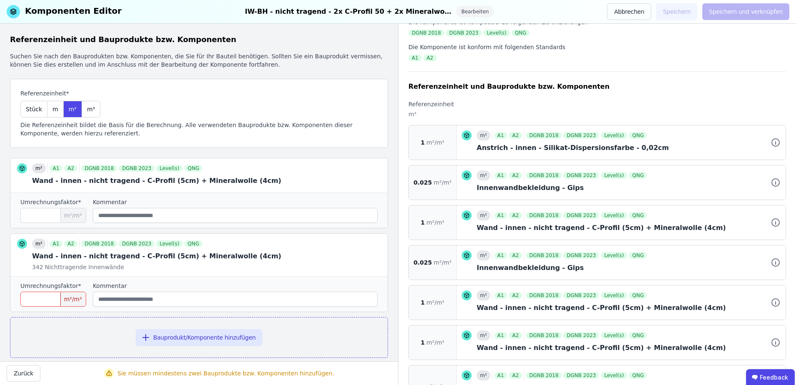
click at [54, 295] on input "number" at bounding box center [53, 298] width 66 height 15
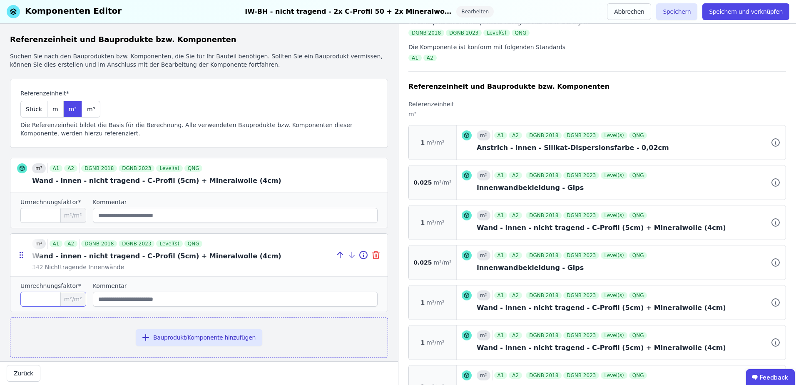
type input "*"
click at [372, 253] on icon at bounding box center [376, 255] width 10 height 10
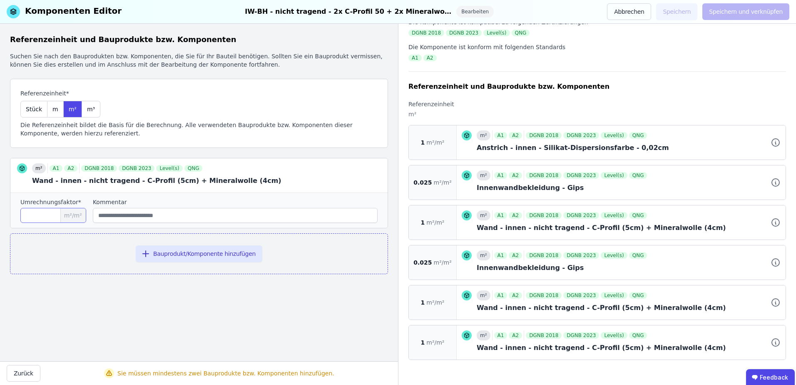
drag, startPoint x: 34, startPoint y: 211, endPoint x: 16, endPoint y: 216, distance: 19.1
click at [20, 214] on div "Umrechnungsfaktor* * m²/m² Kommentar" at bounding box center [198, 209] width 377 height 35
type input "*"
click at [151, 253] on icon "button" at bounding box center [146, 253] width 10 height 10
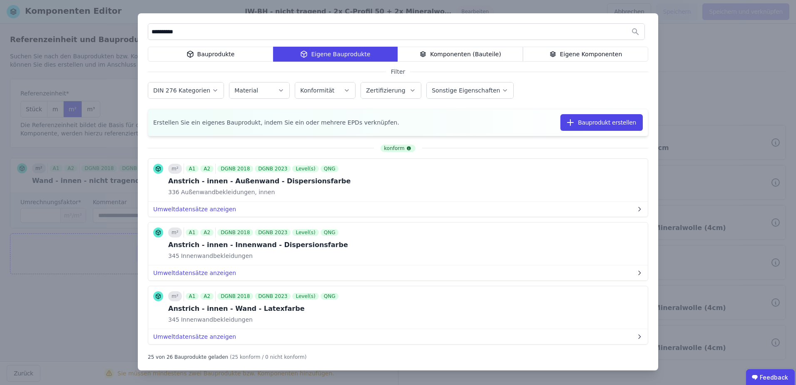
click at [202, 55] on div "Bauprodukte" at bounding box center [210, 54] width 125 height 15
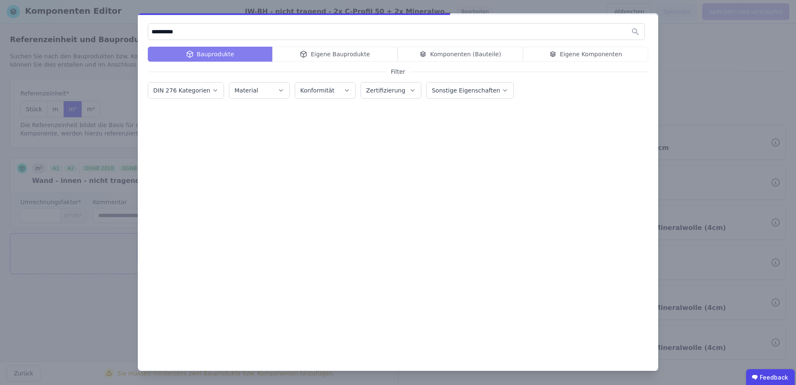
drag, startPoint x: 164, startPoint y: 36, endPoint x: 112, endPoint y: 37, distance: 51.6
click at [112, 37] on div "**********" at bounding box center [398, 192] width 796 height 385
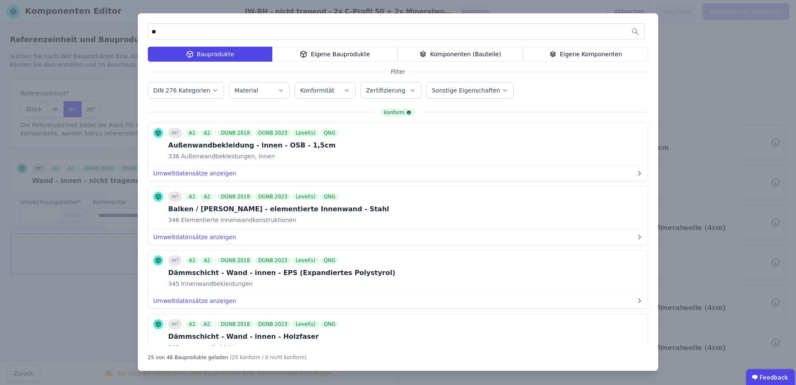
type input "*"
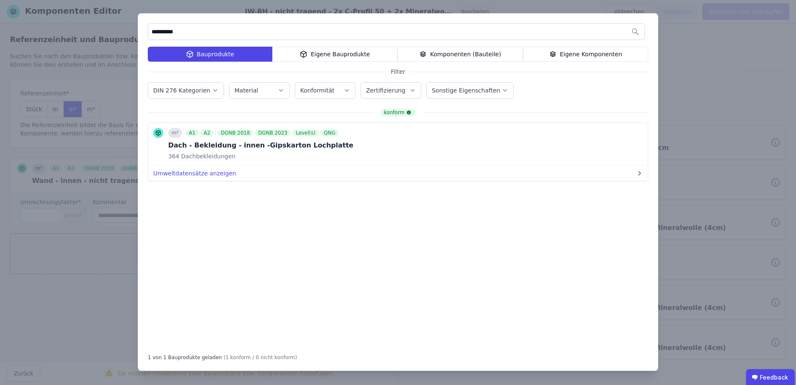
drag, startPoint x: 184, startPoint y: 31, endPoint x: 146, endPoint y: 32, distance: 37.0
click at [146, 32] on div "**********" at bounding box center [398, 191] width 520 height 357
type input "**********"
click at [696, 85] on div "**********" at bounding box center [398, 192] width 796 height 385
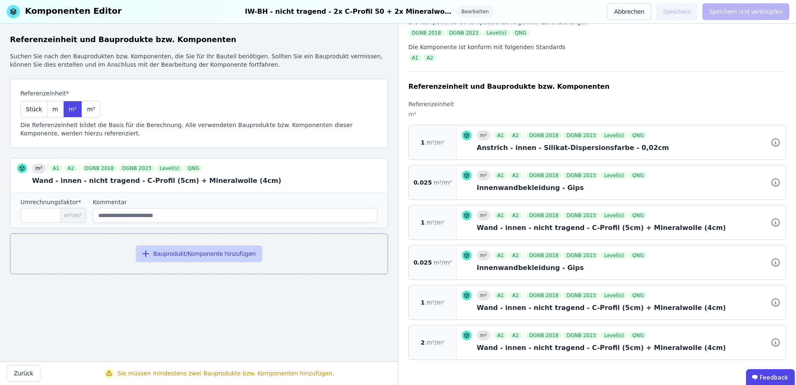
click at [209, 252] on button "Bauprodukt/Komponente hinzufügen" at bounding box center [199, 253] width 127 height 17
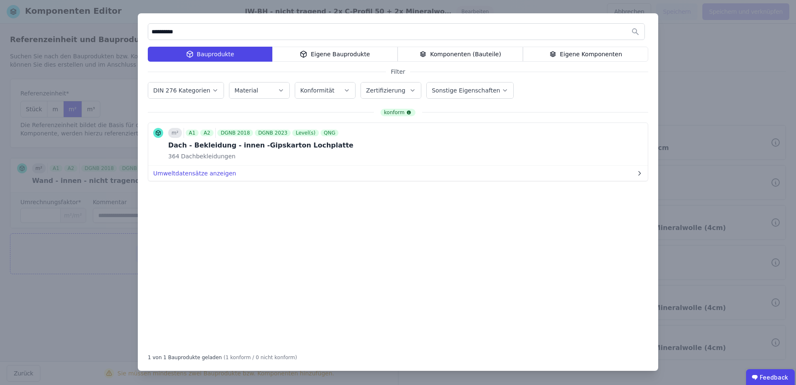
drag, startPoint x: 181, startPoint y: 29, endPoint x: 146, endPoint y: 29, distance: 35.4
click at [146, 29] on div "**********" at bounding box center [398, 191] width 520 height 357
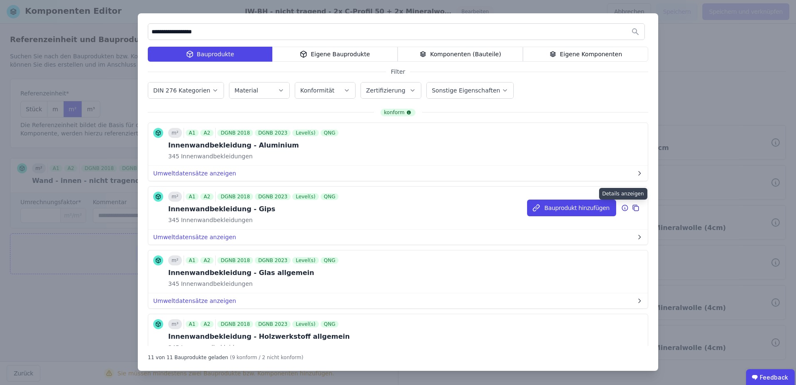
type input "**********"
click at [621, 208] on icon at bounding box center [624, 208] width 7 height 10
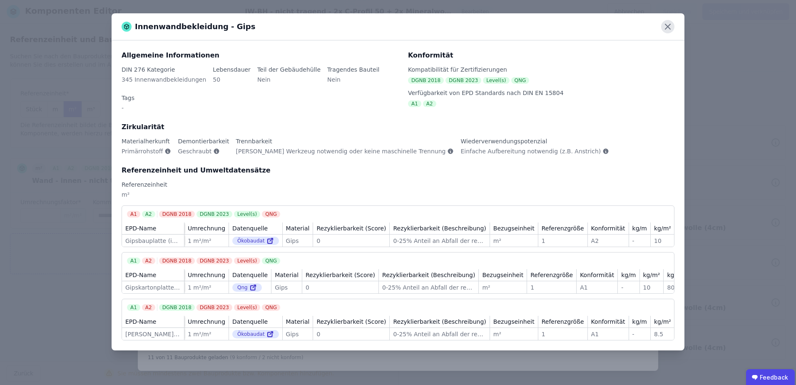
click at [663, 29] on icon at bounding box center [667, 26] width 13 height 13
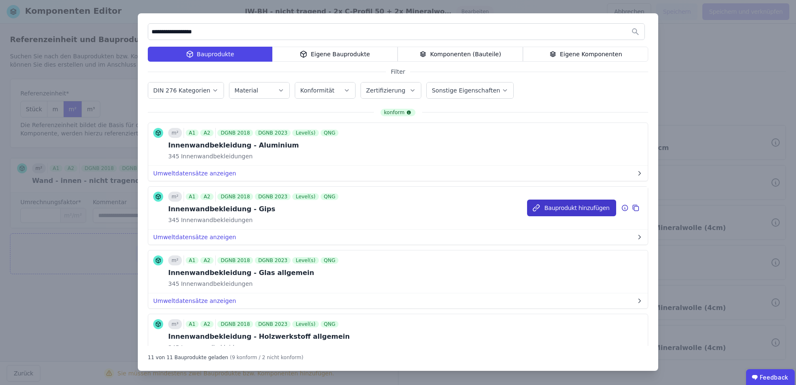
click at [551, 206] on button "Bauprodukt hinzufügen" at bounding box center [571, 207] width 89 height 17
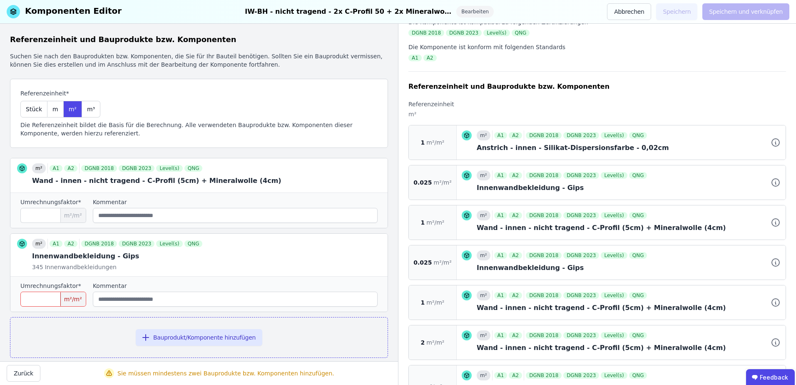
click at [38, 294] on input "number" at bounding box center [53, 298] width 66 height 15
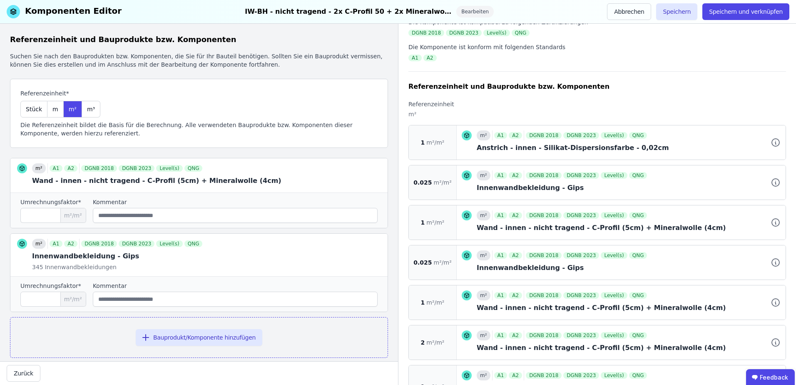
click at [35, 331] on div "Bauprodukt/Komponente hinzufügen" at bounding box center [199, 337] width 378 height 41
click at [189, 339] on button "Bauprodukt/Komponente hinzufügen" at bounding box center [199, 337] width 127 height 17
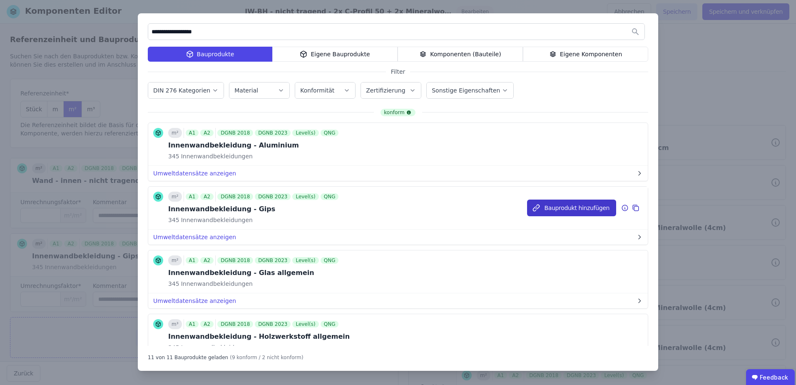
click at [538, 209] on icon "button" at bounding box center [536, 207] width 8 height 8
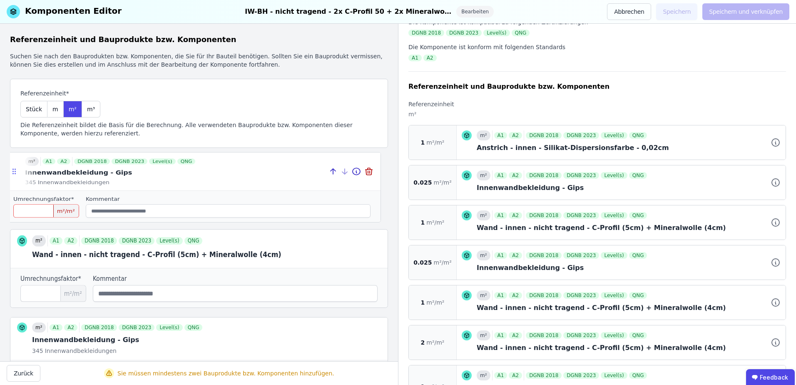
drag, startPoint x: 18, startPoint y: 339, endPoint x: 12, endPoint y: 170, distance: 169.1
click at [12, 170] on icon at bounding box center [14, 171] width 8 height 7
type input "*"
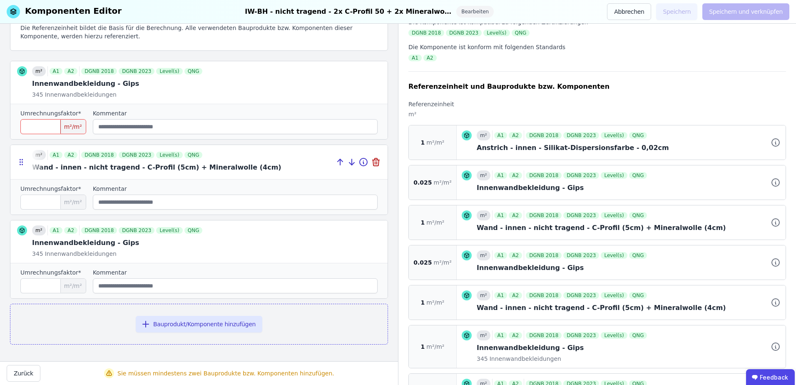
scroll to position [55, 0]
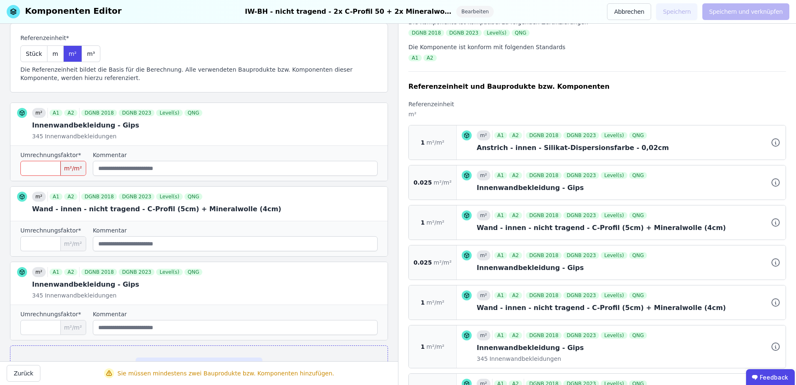
click at [35, 172] on input "*" at bounding box center [53, 168] width 66 height 15
type input "*"
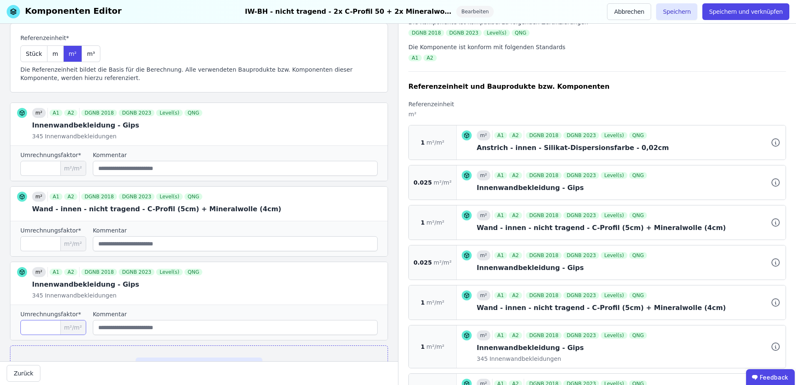
click at [27, 331] on input "*" at bounding box center [53, 327] width 66 height 15
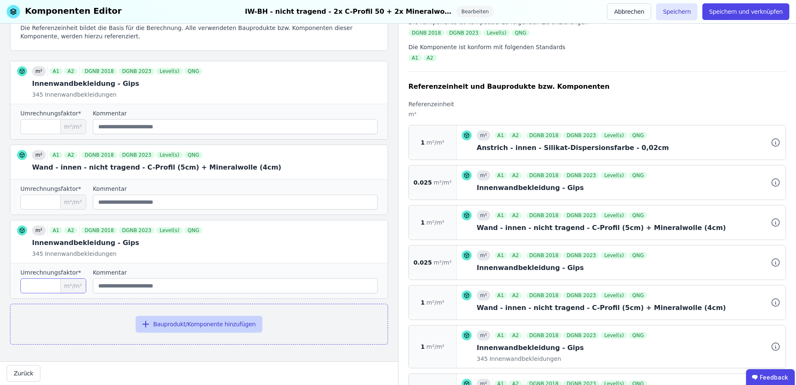
type input "*"
click at [160, 322] on button "Bauprodukt/Komponente hinzufügen" at bounding box center [199, 323] width 127 height 17
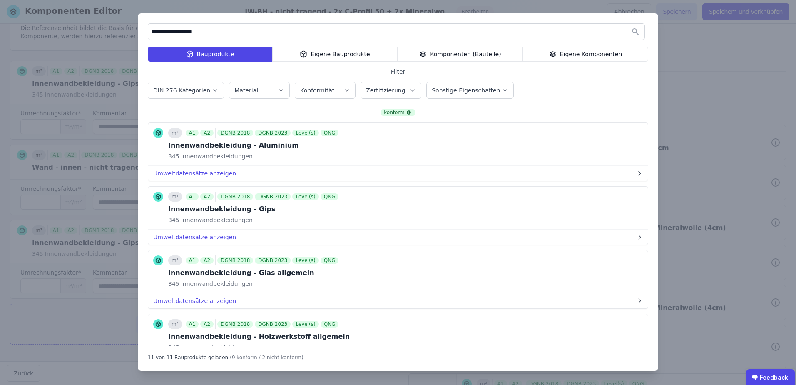
drag, startPoint x: 211, startPoint y: 33, endPoint x: 139, endPoint y: 32, distance: 71.6
click at [139, 32] on div "**********" at bounding box center [398, 191] width 520 height 357
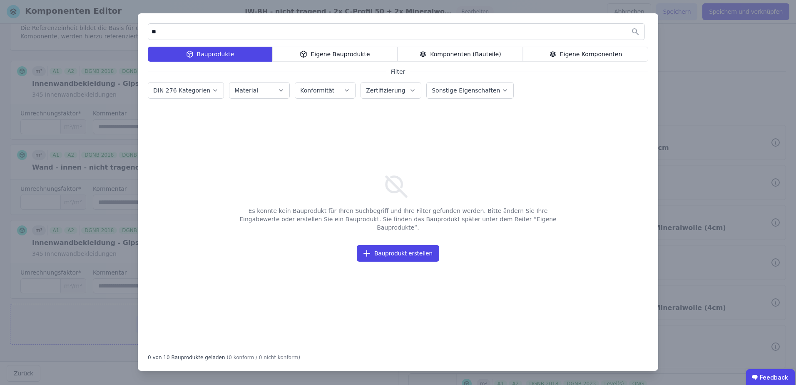
type input "*"
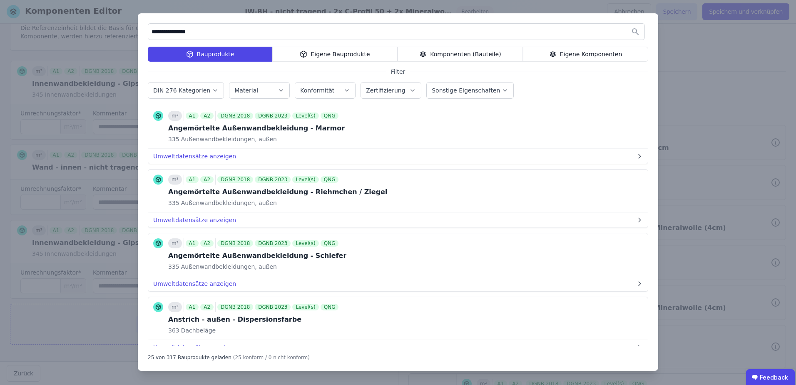
scroll to position [333, 0]
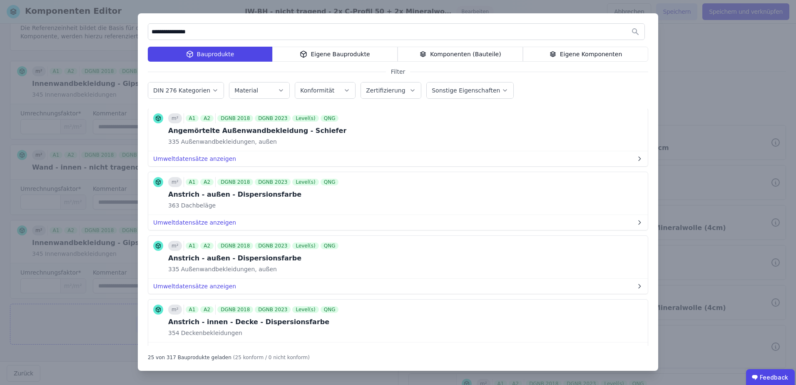
type input "**********"
click at [209, 94] on button "DIN 276 Kategorien" at bounding box center [185, 90] width 75 height 16
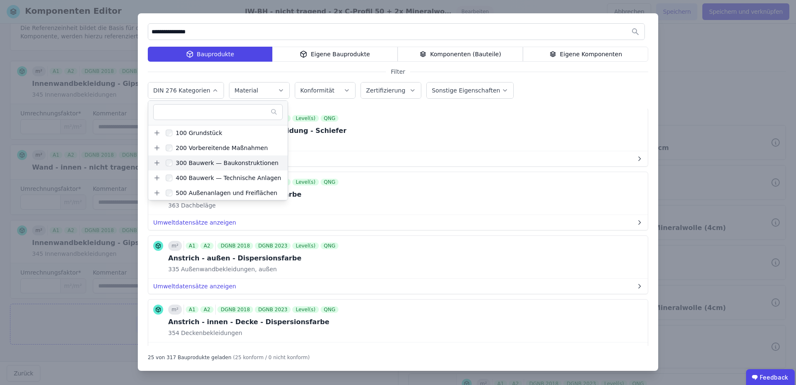
click at [157, 162] on icon at bounding box center [157, 163] width 0 height 5
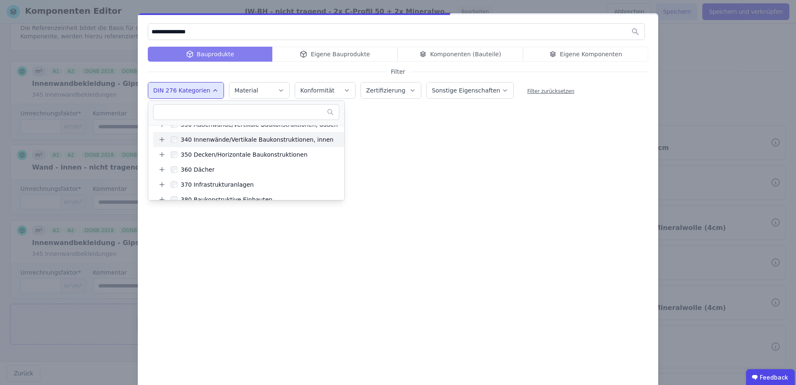
scroll to position [0, 0]
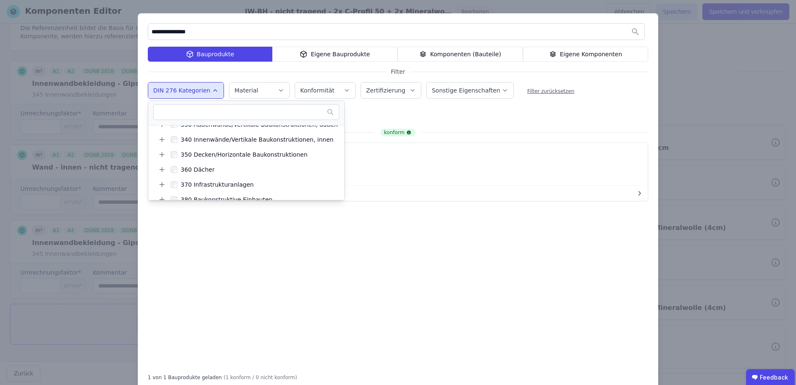
click at [452, 117] on div "**********" at bounding box center [398, 201] width 520 height 377
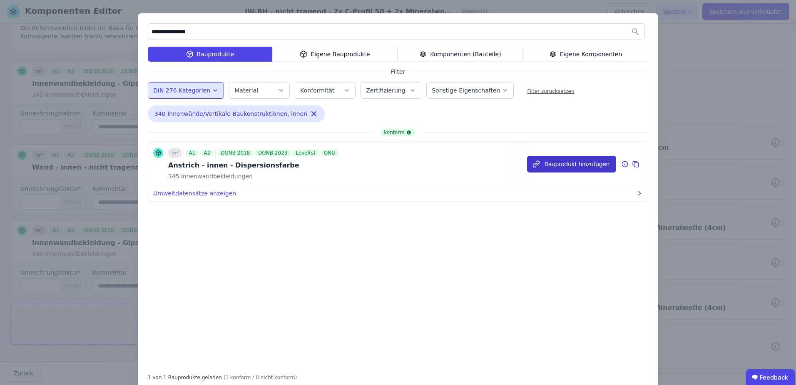
click at [538, 164] on icon "button" at bounding box center [536, 164] width 8 height 8
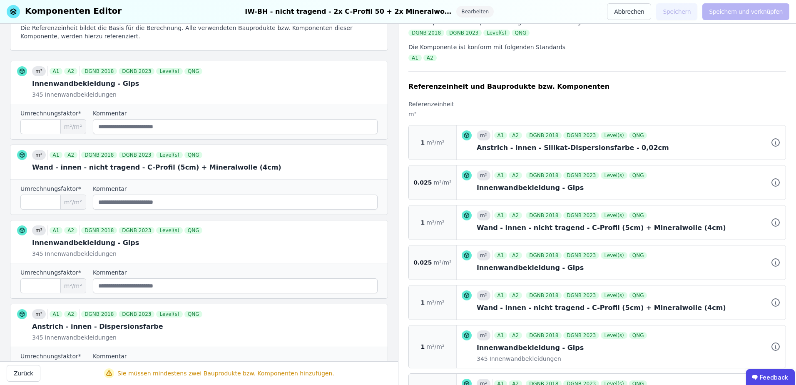
scroll to position [180, 0]
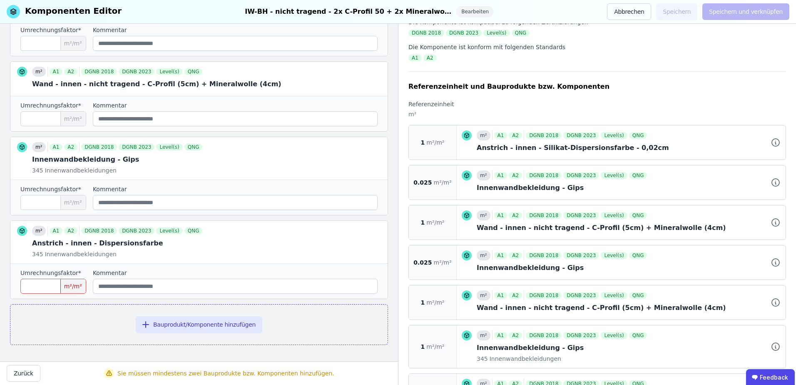
click at [50, 283] on input "number" at bounding box center [53, 285] width 66 height 15
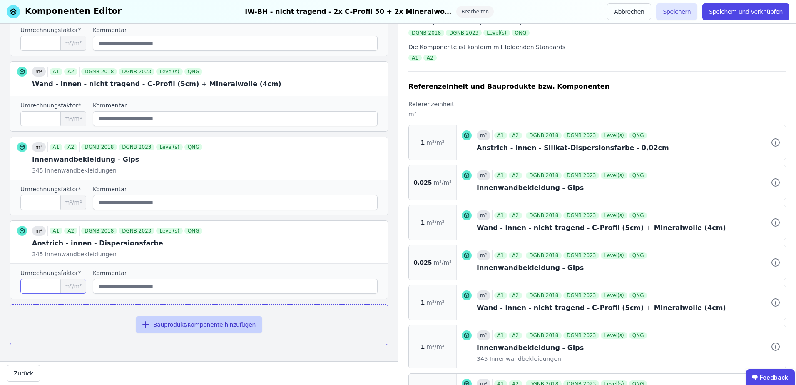
type input "*"
click at [186, 326] on button "Bauprodukt/Komponente hinzufügen" at bounding box center [199, 324] width 127 height 17
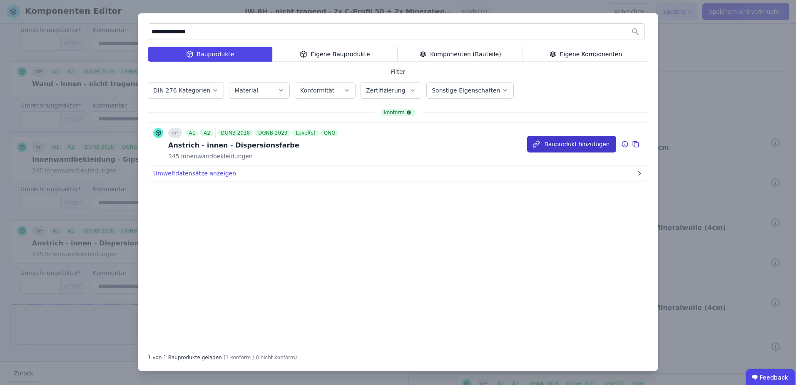
click at [552, 146] on button "Bauprodukt hinzufügen" at bounding box center [571, 144] width 89 height 17
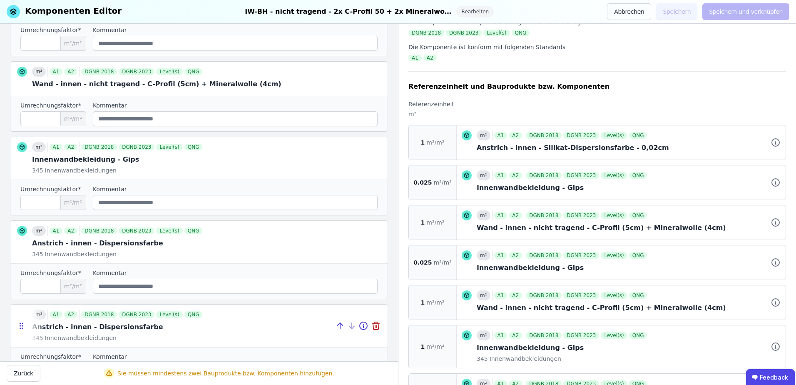
scroll to position [263, 0]
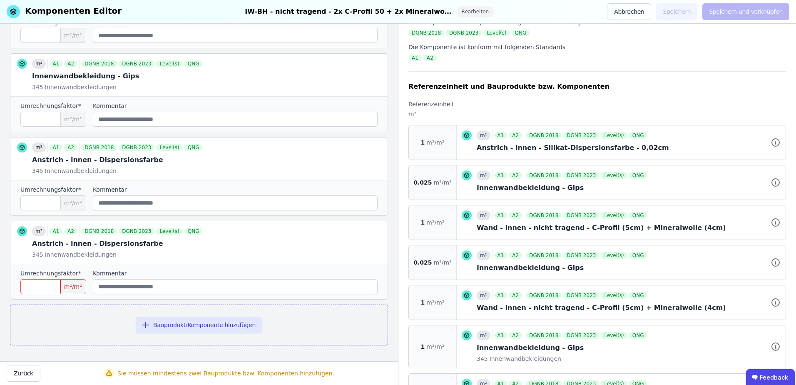
click at [37, 287] on input "number" at bounding box center [53, 286] width 66 height 15
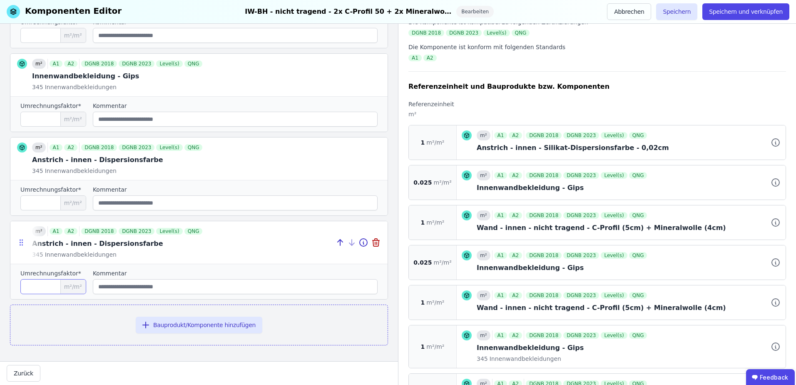
type input "*"
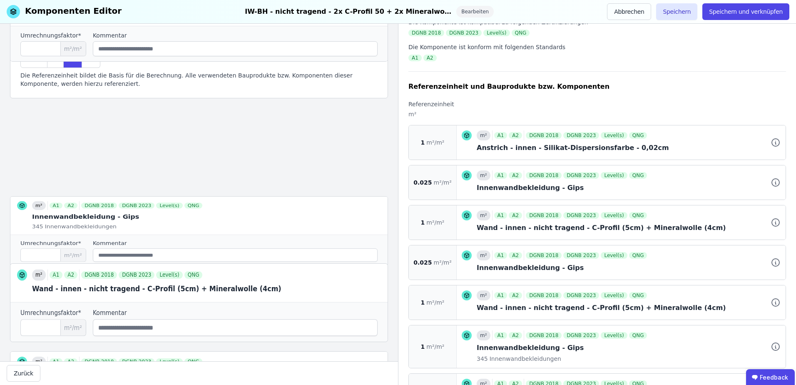
scroll to position [0, 0]
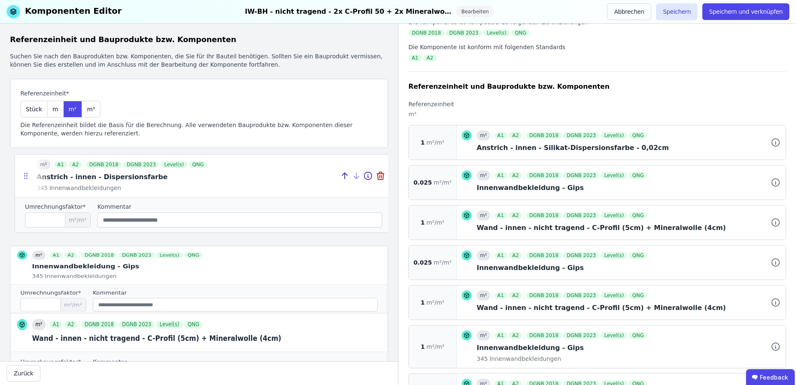
drag, startPoint x: 22, startPoint y: 244, endPoint x: 27, endPoint y: 178, distance: 66.7
click at [27, 178] on icon at bounding box center [27, 178] width 1 height 1
type input "*"
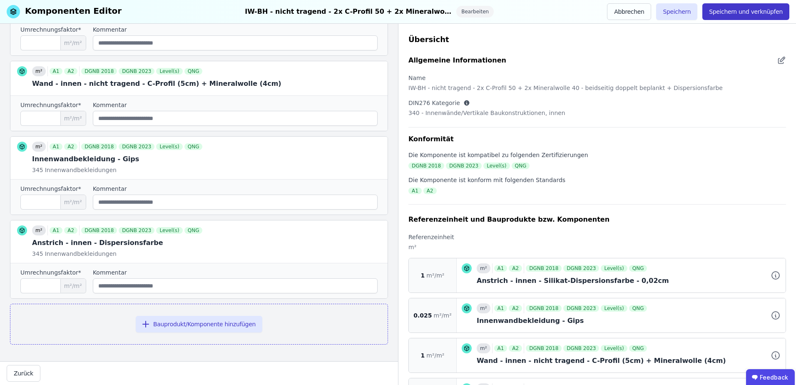
click at [721, 12] on button "Speichern und verknüpfen" at bounding box center [745, 11] width 87 height 17
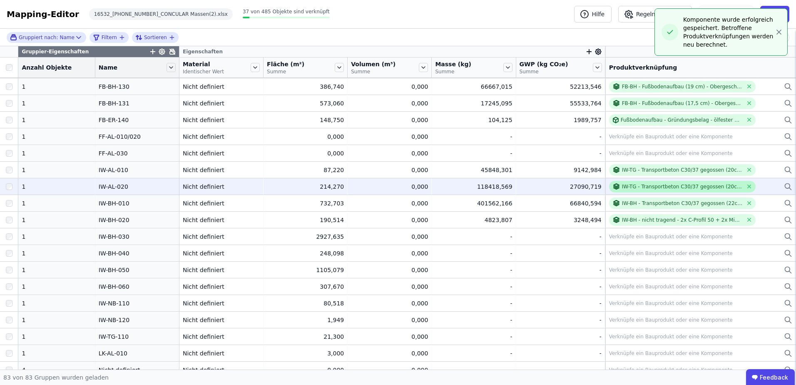
scroll to position [541, 0]
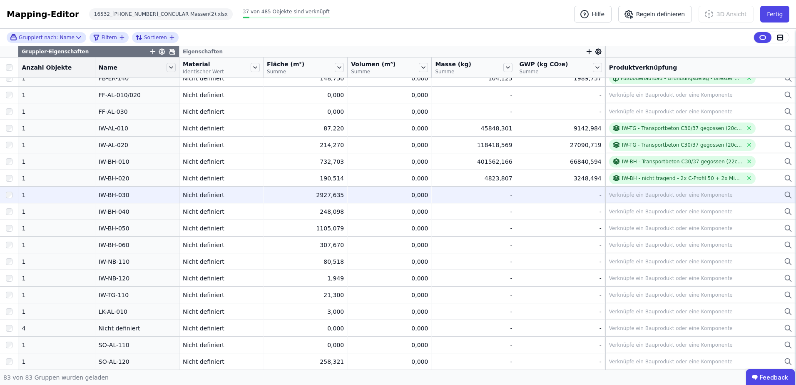
click at [686, 196] on div "Verknüpfe ein Bauprodukt oder eine Komponente" at bounding box center [671, 194] width 124 height 7
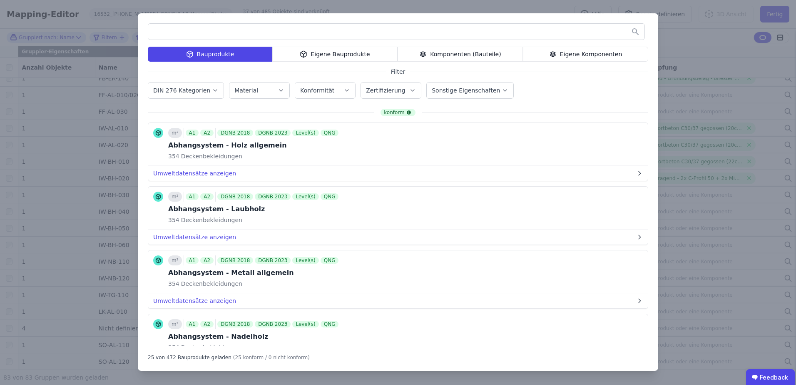
click at [570, 55] on div "Eigene Komponenten" at bounding box center [585, 54] width 125 height 15
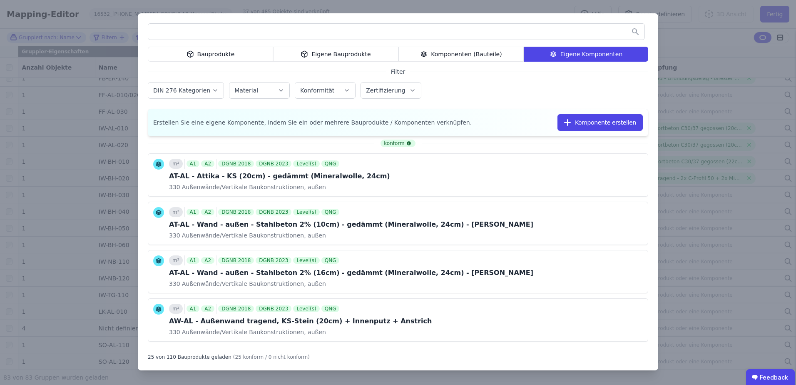
click at [366, 33] on input "text" at bounding box center [396, 31] width 496 height 15
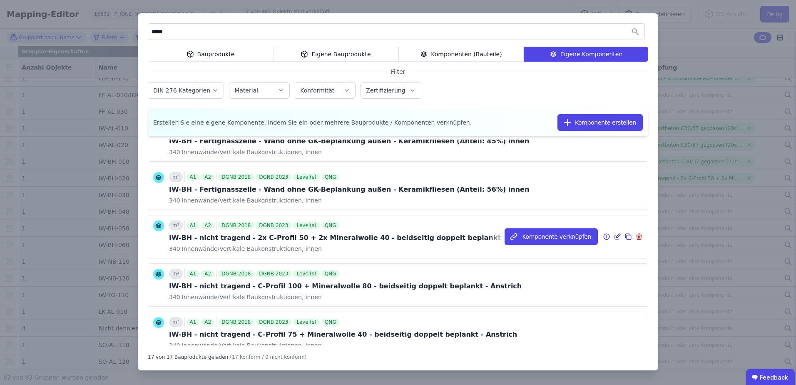
scroll to position [125, 0]
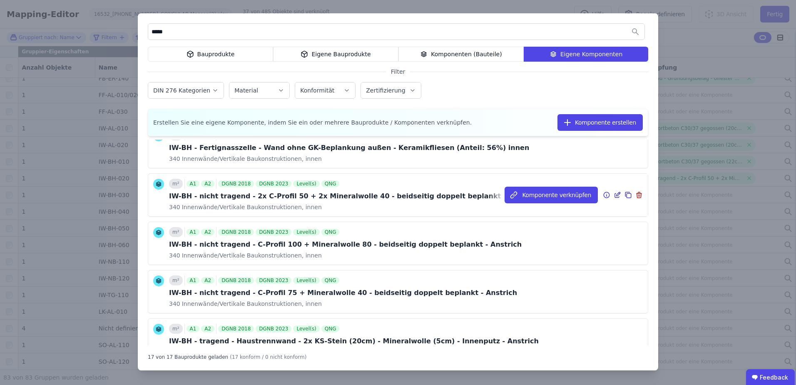
type input "*****"
click at [613, 195] on icon at bounding box center [616, 195] width 7 height 10
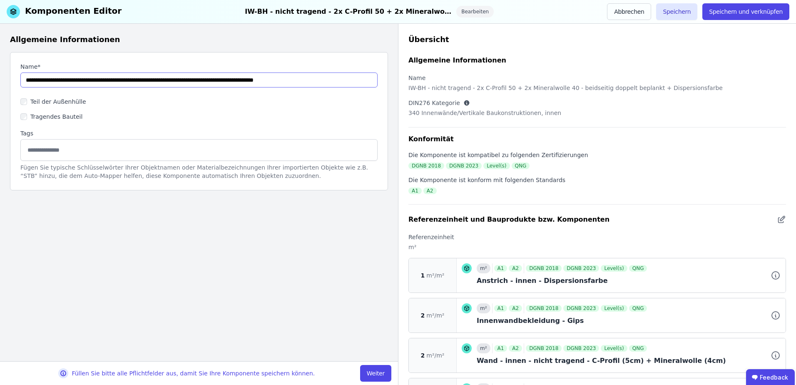
click at [117, 79] on input "string" at bounding box center [198, 79] width 357 height 15
click at [124, 79] on input "string" at bounding box center [198, 79] width 357 height 15
click at [181, 79] on input "string" at bounding box center [198, 79] width 357 height 15
click at [272, 80] on input "string" at bounding box center [198, 79] width 357 height 15
click at [285, 81] on input "string" at bounding box center [198, 79] width 357 height 15
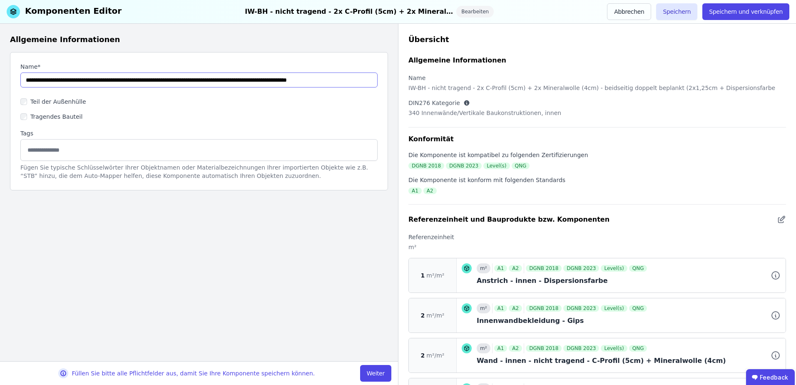
click at [281, 81] on input "string" at bounding box center [198, 79] width 357 height 15
click at [300, 81] on input "string" at bounding box center [198, 79] width 357 height 15
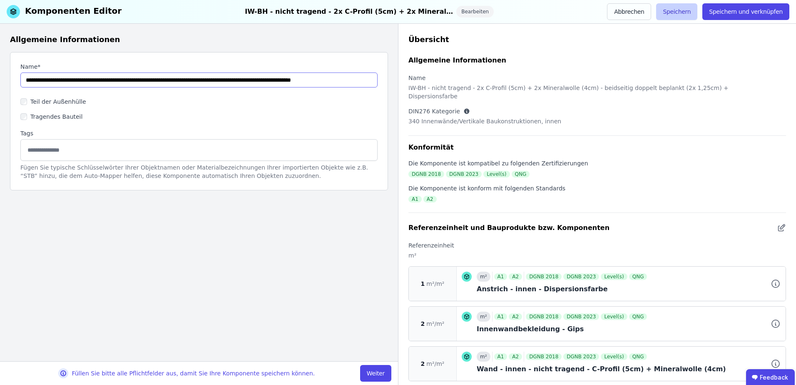
type input "**********"
click at [687, 15] on button "Speichern" at bounding box center [676, 11] width 41 height 17
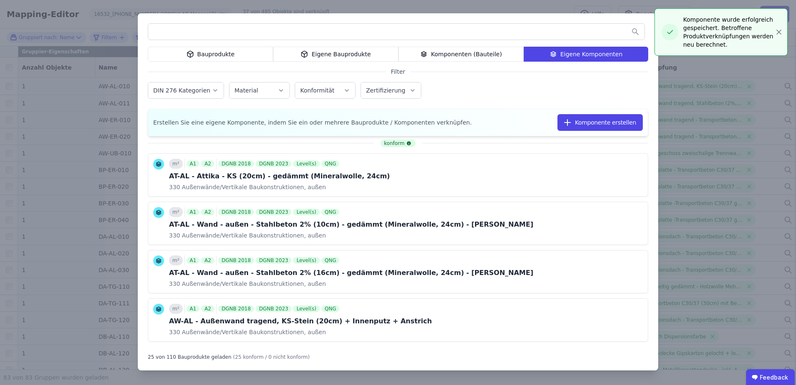
click at [727, 332] on div "Bauprodukte Eigene Bauprodukte Komponenten (Bauteile) Eigene Komponenten Filter…" at bounding box center [398, 192] width 796 height 385
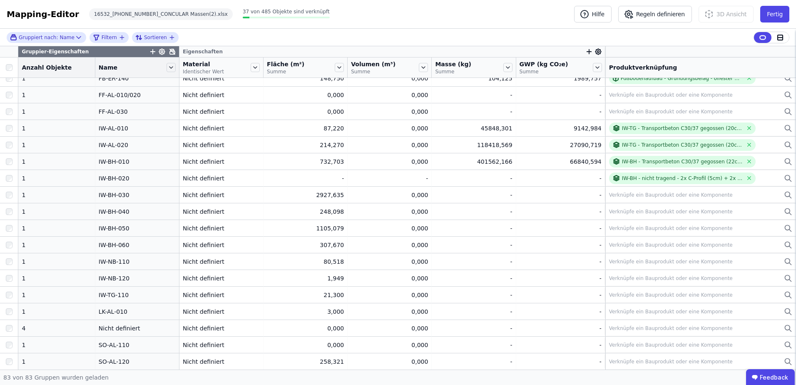
scroll to position [499, 0]
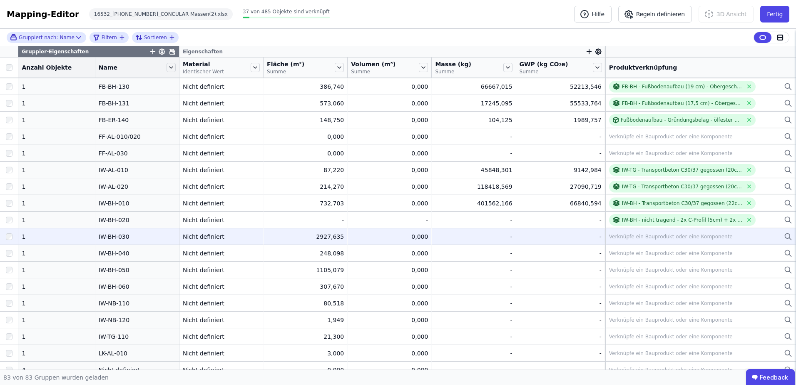
click at [626, 237] on div "Verknüpfe ein Bauprodukt oder eine Komponente" at bounding box center [671, 236] width 124 height 7
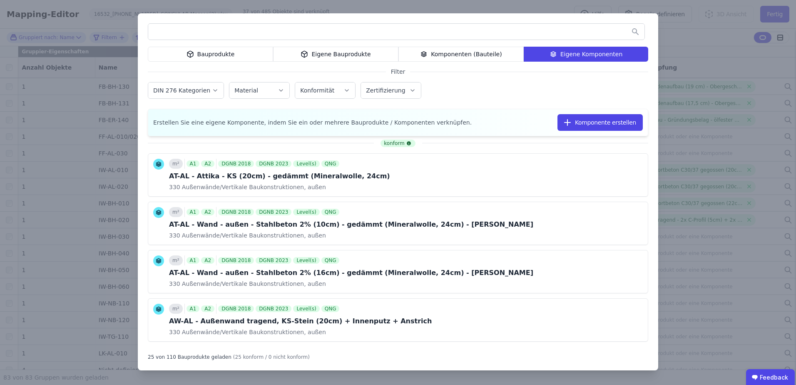
click at [325, 32] on input "text" at bounding box center [396, 31] width 496 height 15
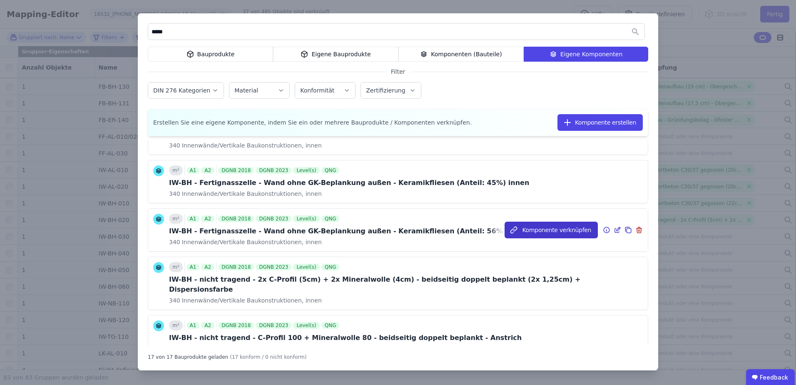
scroll to position [83, 0]
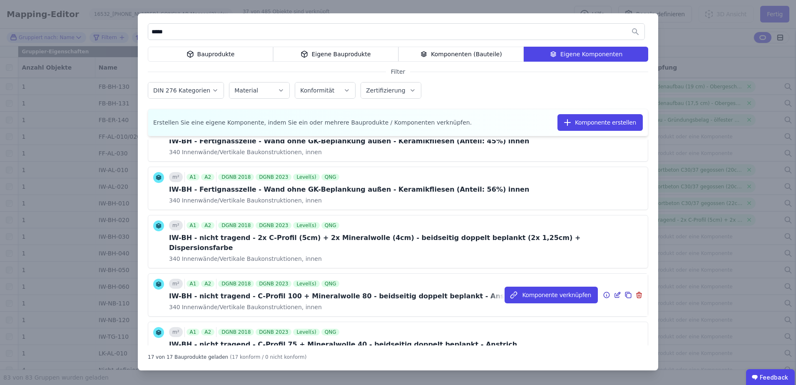
type input "*****"
click at [613, 290] on icon at bounding box center [616, 295] width 7 height 10
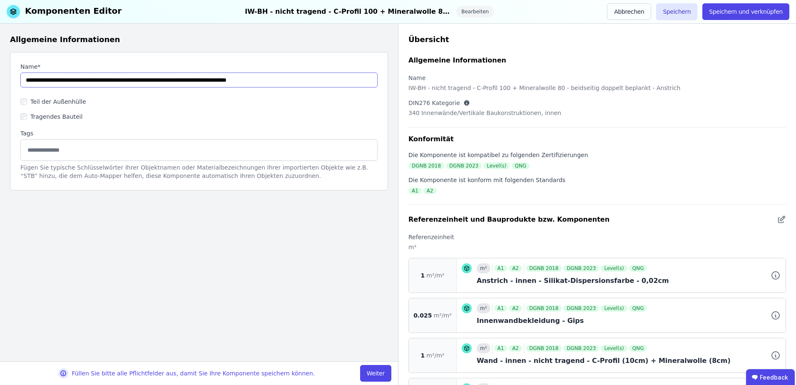
click at [119, 79] on input "string" at bounding box center [198, 79] width 357 height 15
click at [169, 80] on input "string" at bounding box center [198, 79] width 357 height 15
click at [265, 80] on input "string" at bounding box center [198, 79] width 357 height 15
drag, startPoint x: 273, startPoint y: 77, endPoint x: 269, endPoint y: 77, distance: 4.2
click at [269, 77] on input "string" at bounding box center [198, 79] width 357 height 15
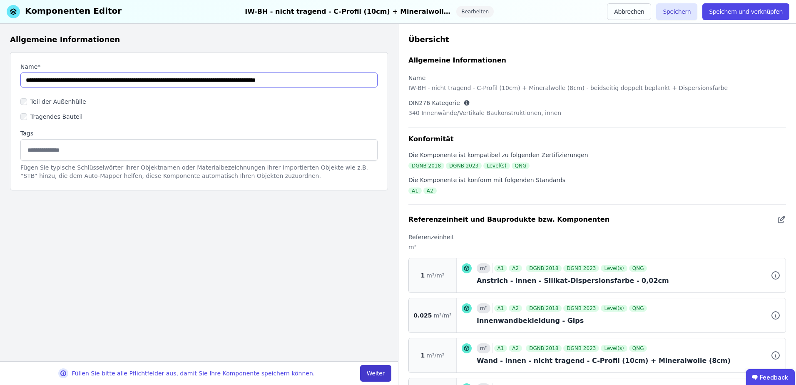
type input "**********"
click at [377, 365] on button "Weiter" at bounding box center [375, 373] width 31 height 17
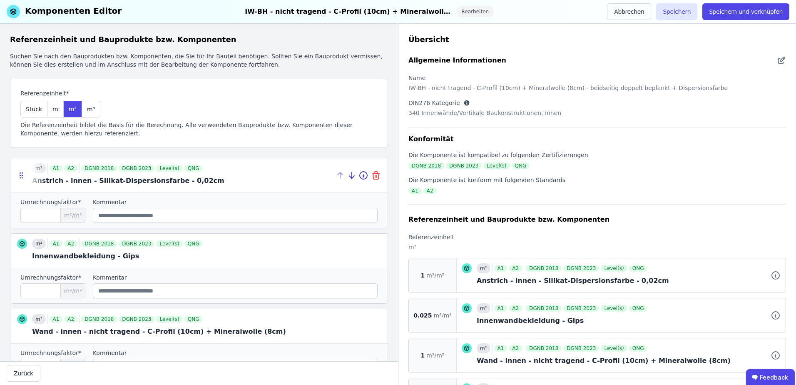
click at [372, 173] on icon at bounding box center [375, 173] width 7 height 0
type input "*****"
type input "*"
type input "*****"
type input "*"
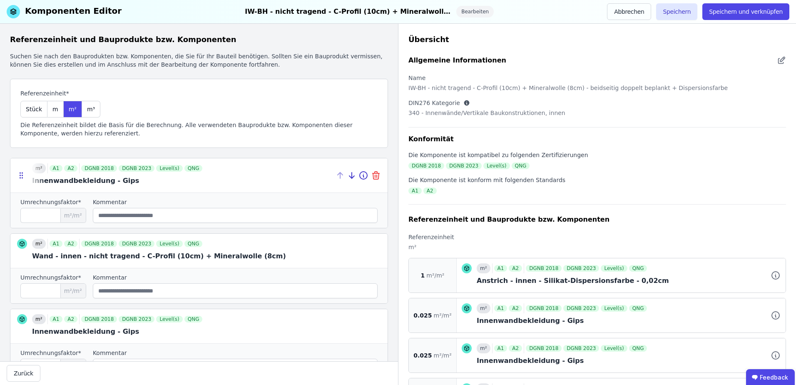
click at [377, 175] on icon at bounding box center [377, 176] width 0 height 2
type input "*"
type input "*****"
type input "*"
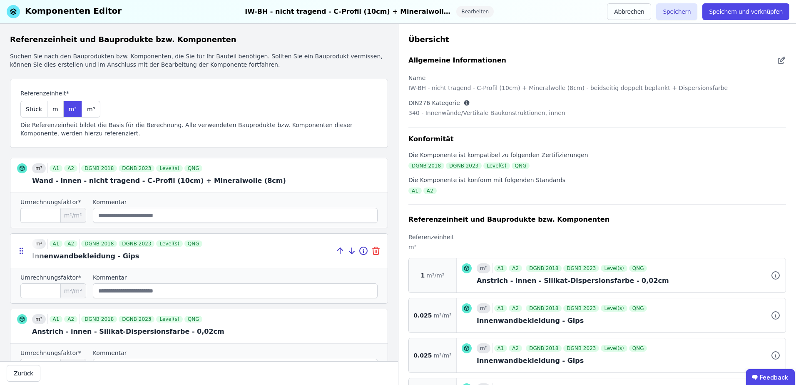
scroll to position [42, 0]
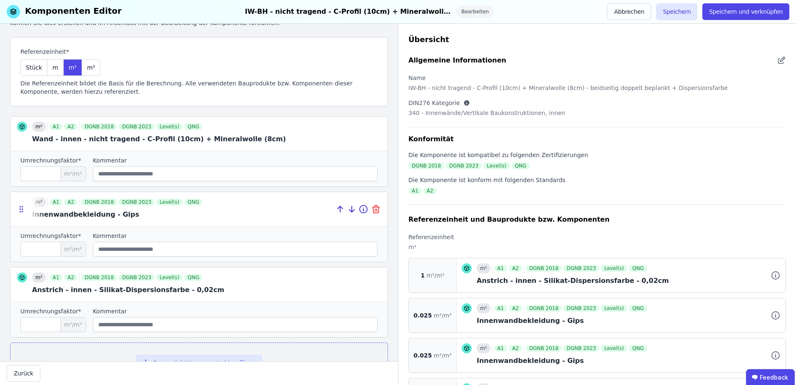
click at [374, 212] on icon at bounding box center [376, 209] width 10 height 10
type input "*"
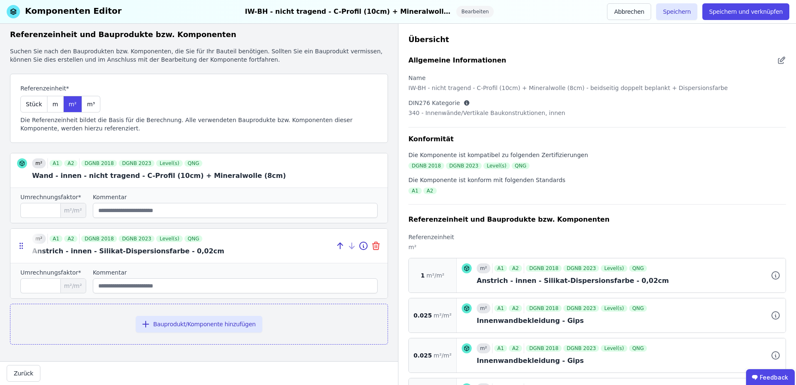
click at [375, 245] on icon at bounding box center [375, 246] width 0 height 2
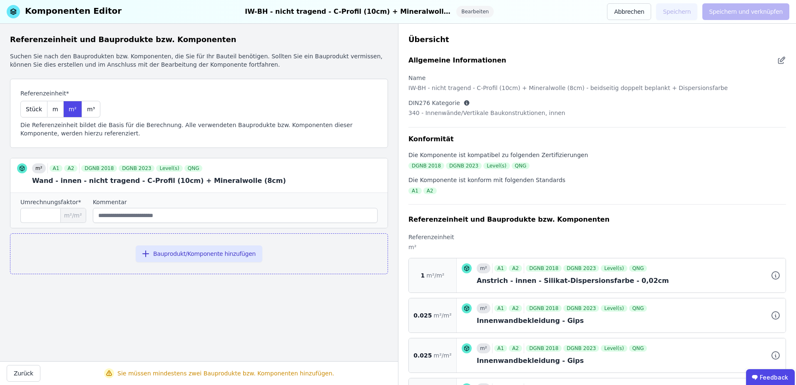
scroll to position [0, 0]
click at [165, 254] on button "Bauprodukt/Komponente hinzufügen" at bounding box center [199, 253] width 127 height 17
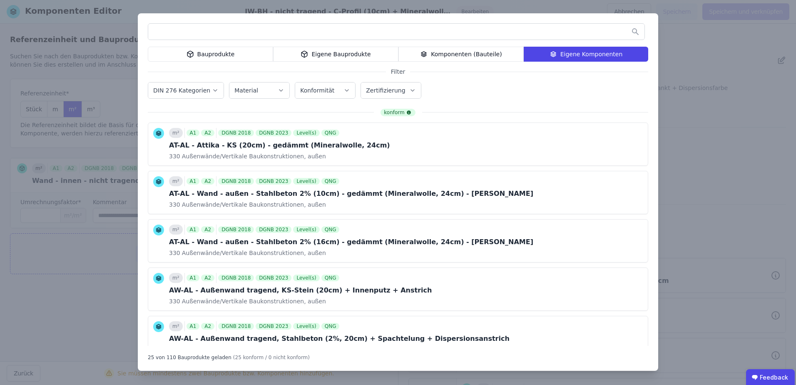
click at [204, 57] on div "Bauprodukte" at bounding box center [210, 54] width 125 height 15
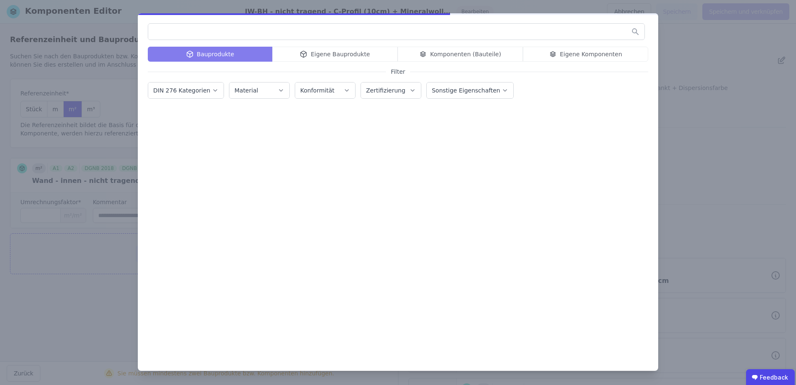
click at [191, 34] on input "text" at bounding box center [396, 31] width 496 height 15
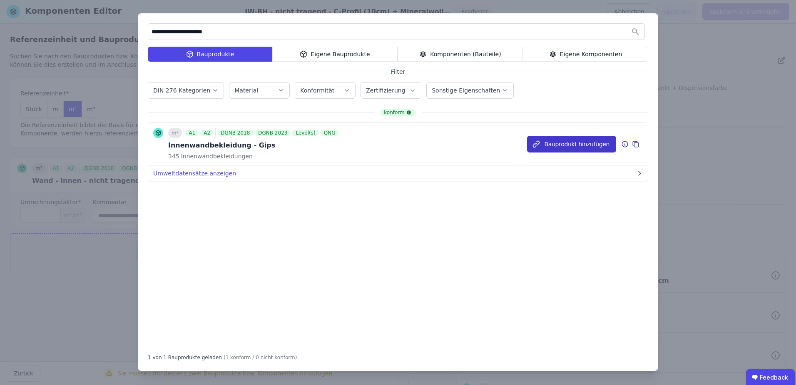
type input "**********"
click at [0, 0] on button "Bauprodukt hinzufügen" at bounding box center [0, 0] width 0 height 0
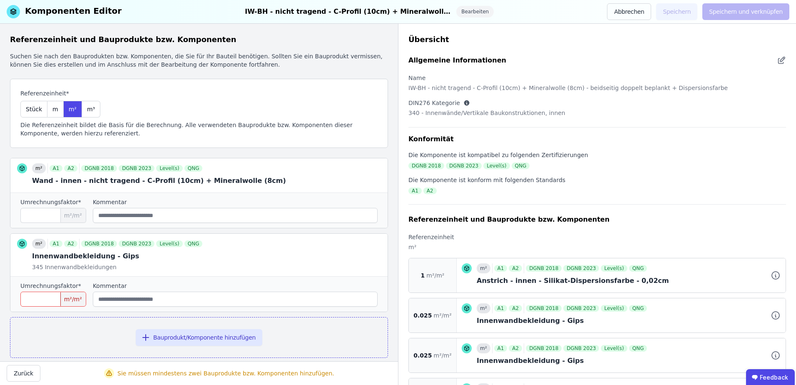
click at [49, 297] on input "number" at bounding box center [53, 298] width 66 height 15
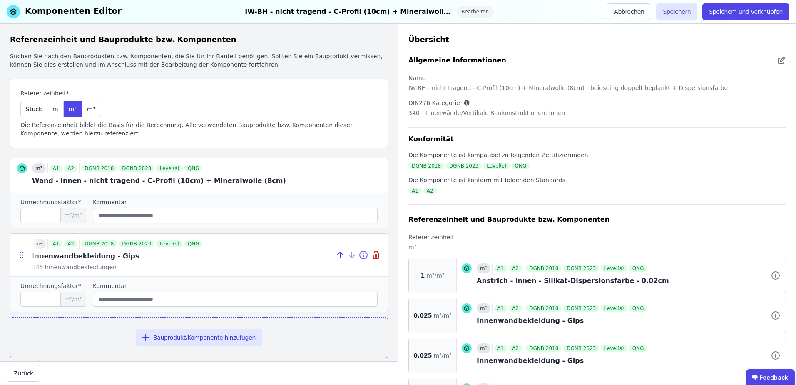
click at [358, 255] on icon at bounding box center [363, 255] width 10 height 10
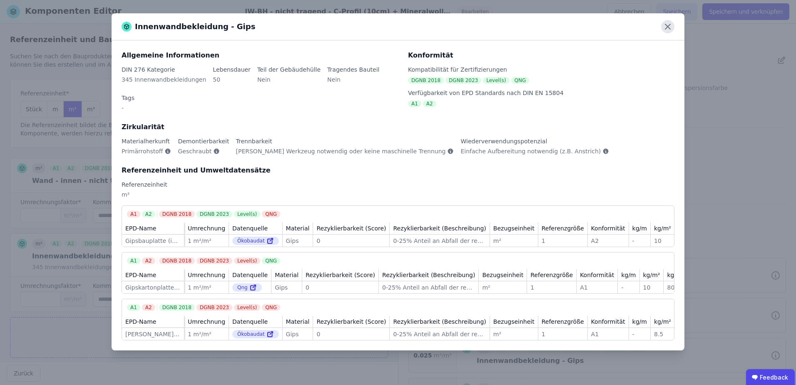
click at [667, 24] on icon at bounding box center [667, 26] width 13 height 13
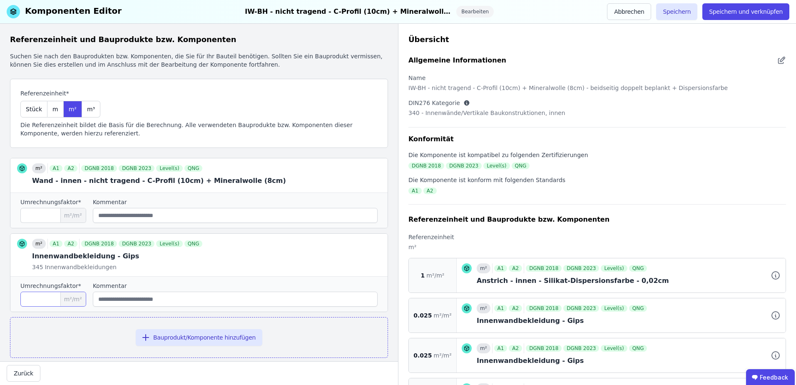
drag, startPoint x: 35, startPoint y: 303, endPoint x: 22, endPoint y: 301, distance: 13.8
click at [22, 301] on input "*" at bounding box center [53, 298] width 66 height 15
type input "*"
click at [175, 340] on button "Bauprodukt/Komponente hinzufügen" at bounding box center [199, 337] width 127 height 17
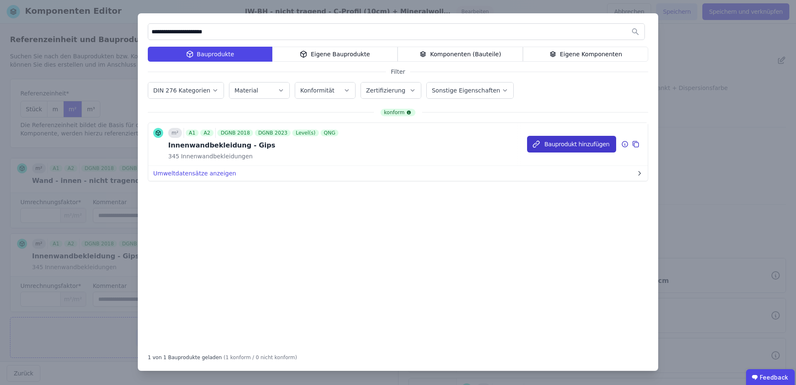
click at [548, 147] on button "Bauprodukt hinzufügen" at bounding box center [571, 144] width 89 height 17
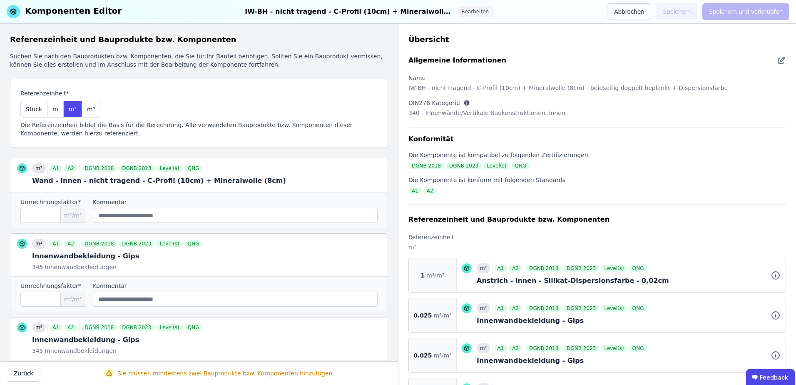
scroll to position [97, 0]
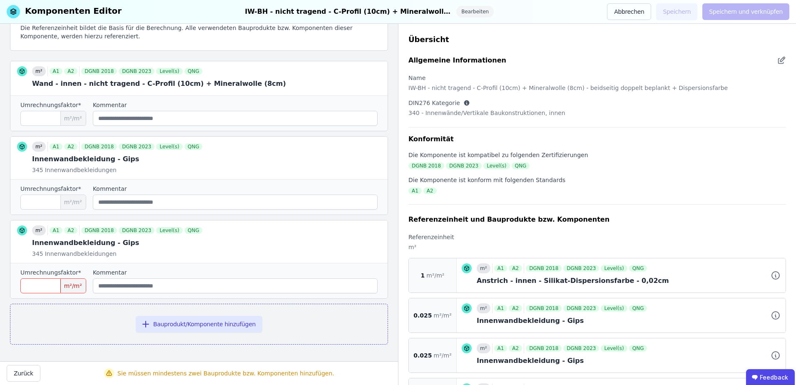
click at [44, 282] on input "number" at bounding box center [53, 285] width 66 height 15
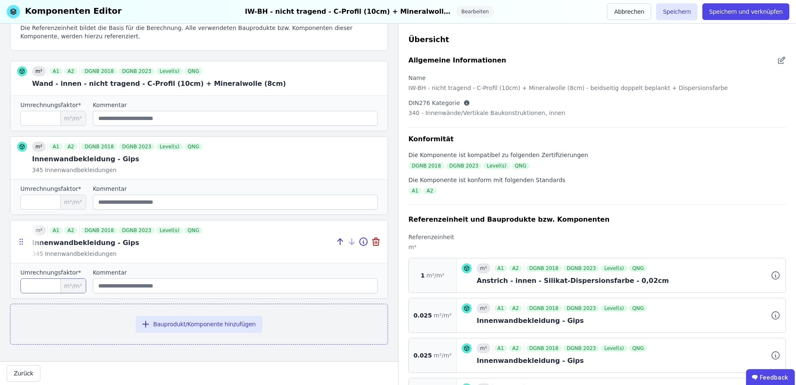
type input "*"
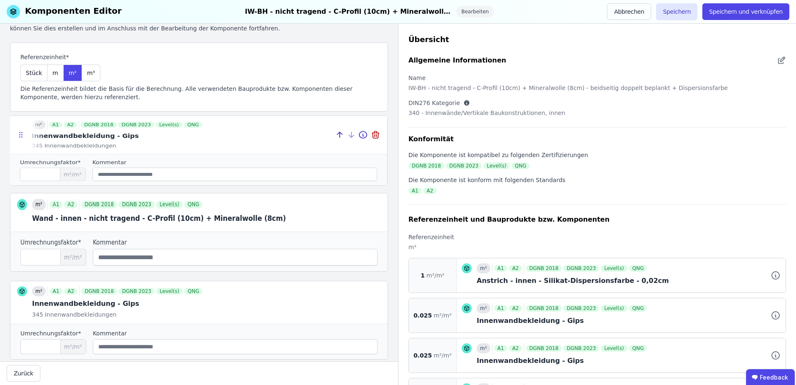
drag, startPoint x: 21, startPoint y: 241, endPoint x: 21, endPoint y: 133, distance: 108.2
click at [21, 133] on icon at bounding box center [21, 134] width 8 height 7
type input "*"
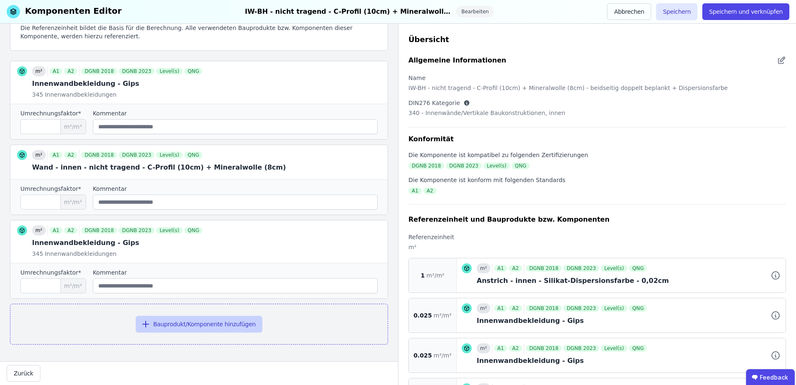
click at [167, 318] on button "Bauprodukt/Komponente hinzufügen" at bounding box center [199, 323] width 127 height 17
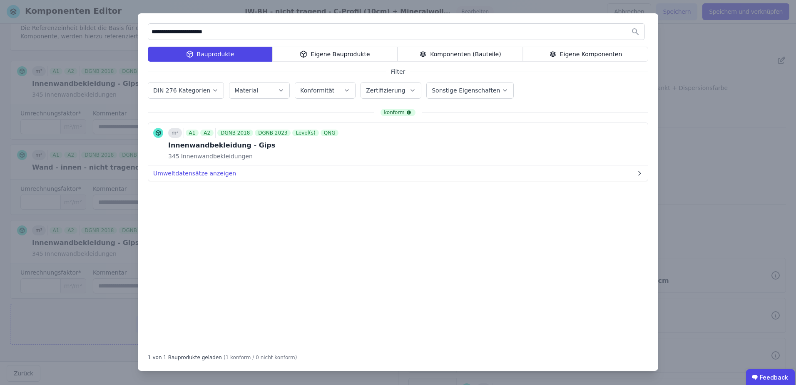
drag, startPoint x: 241, startPoint y: 34, endPoint x: 96, endPoint y: 21, distance: 145.4
click at [96, 21] on div "**********" at bounding box center [398, 192] width 796 height 385
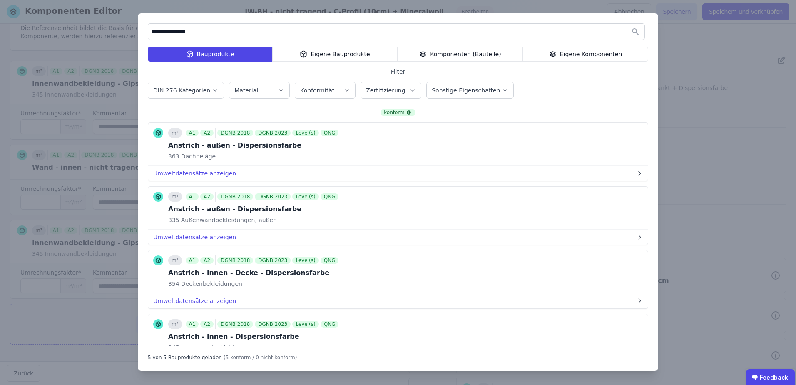
type input "**********"
click at [184, 92] on label "DIN 276 Kategorien" at bounding box center [182, 90] width 59 height 7
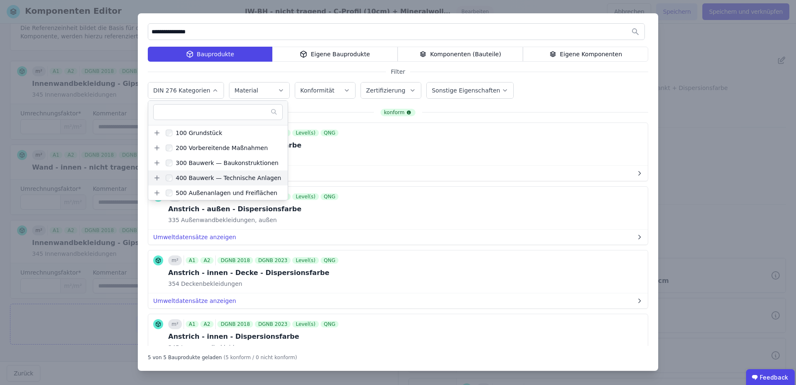
click at [155, 176] on icon at bounding box center [156, 177] width 7 height 7
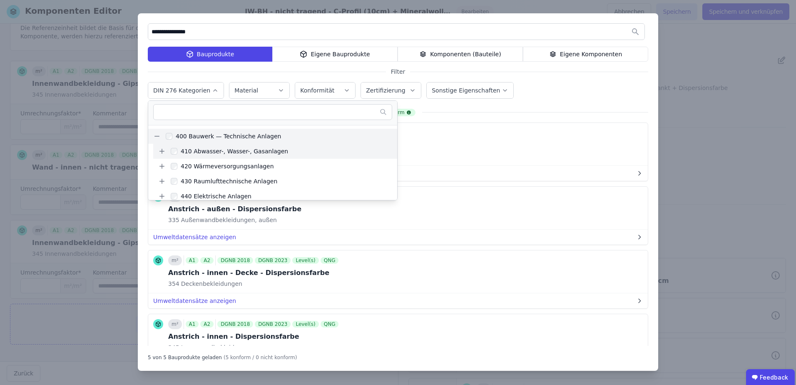
scroll to position [0, 0]
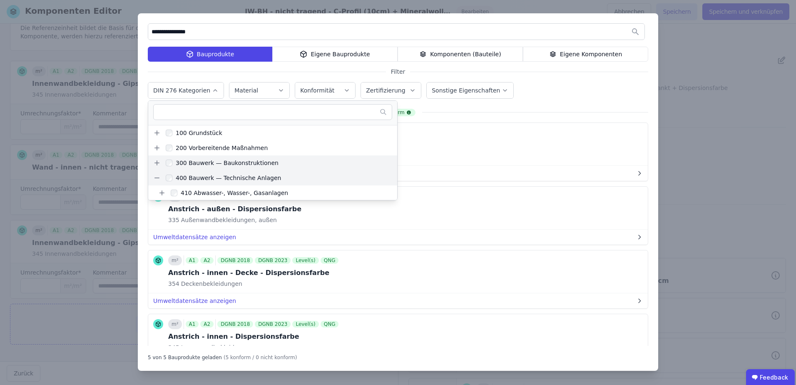
click at [158, 161] on icon at bounding box center [156, 162] width 7 height 7
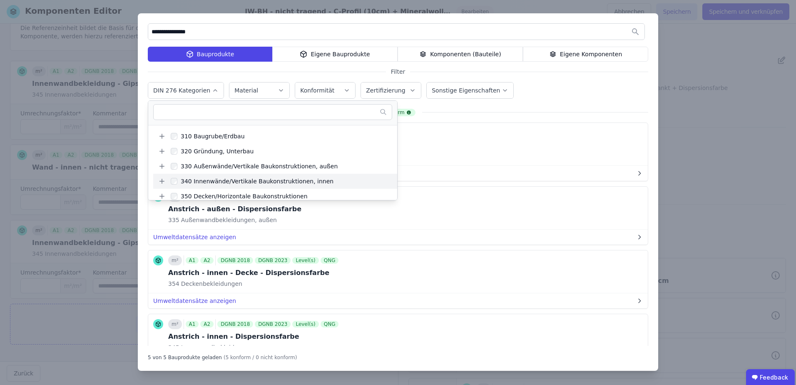
click at [169, 179] on label "340 Innenwände/Vertikale Baukonstruktionen, innen" at bounding box center [250, 180] width 168 height 13
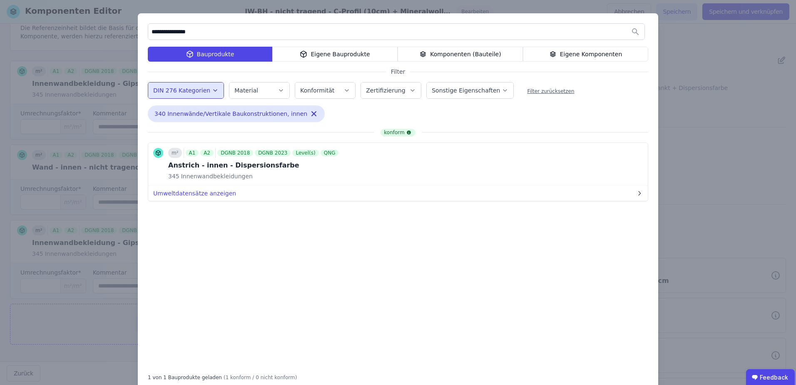
click at [454, 114] on div "**********" at bounding box center [398, 201] width 520 height 377
click at [578, 168] on button "Bauprodukt hinzufügen" at bounding box center [571, 164] width 89 height 17
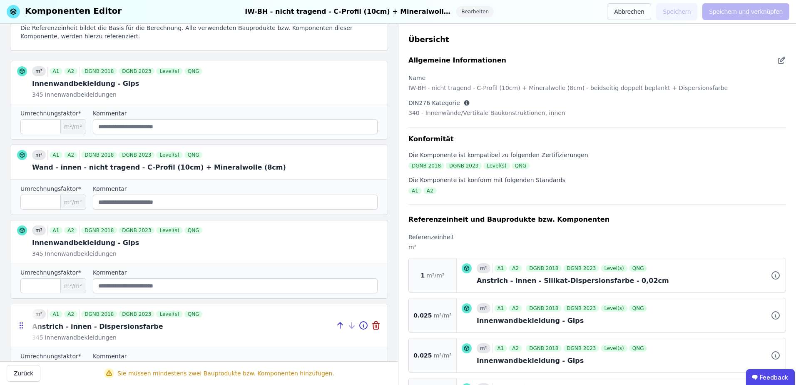
scroll to position [181, 0]
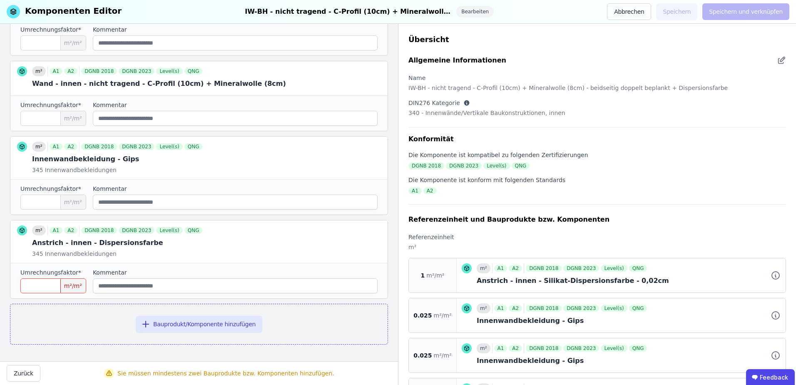
type input "*"
click at [52, 284] on input "*" at bounding box center [53, 285] width 66 height 15
type input "*"
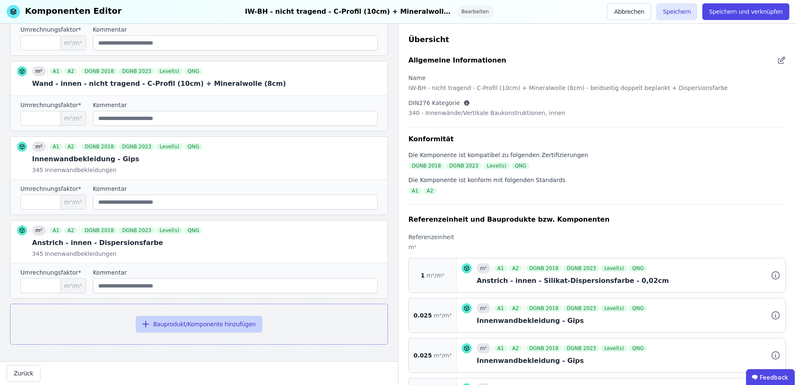
click at [151, 317] on button "Bauprodukt/Komponente hinzufügen" at bounding box center [199, 323] width 127 height 17
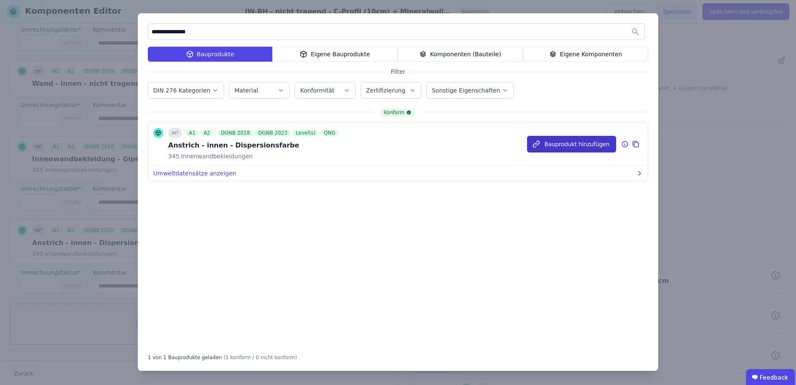
click at [582, 141] on button "Bauprodukt hinzufügen" at bounding box center [571, 144] width 89 height 17
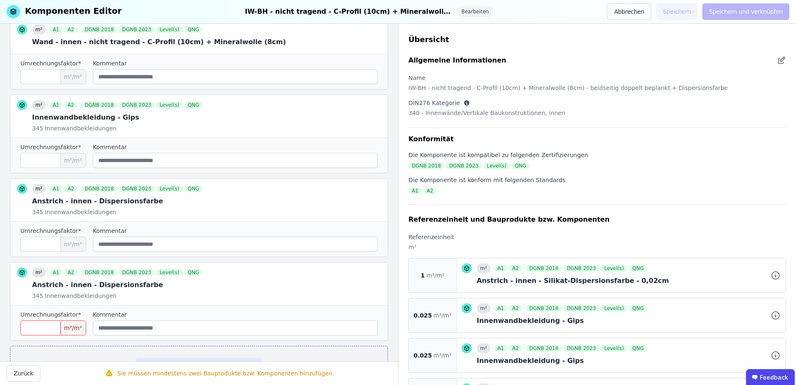
scroll to position [264, 0]
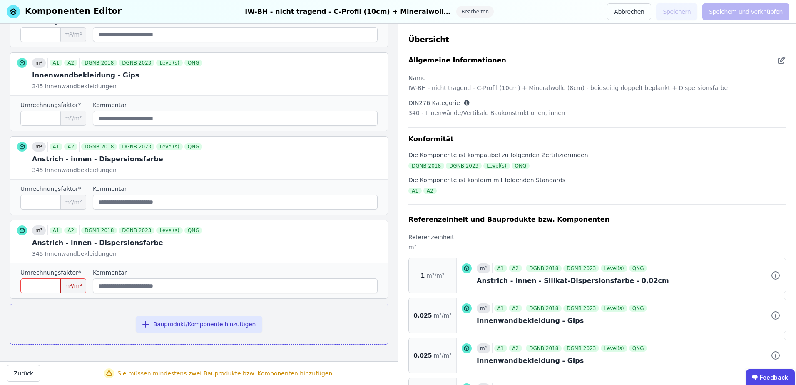
click at [41, 290] on input "number" at bounding box center [53, 285] width 66 height 15
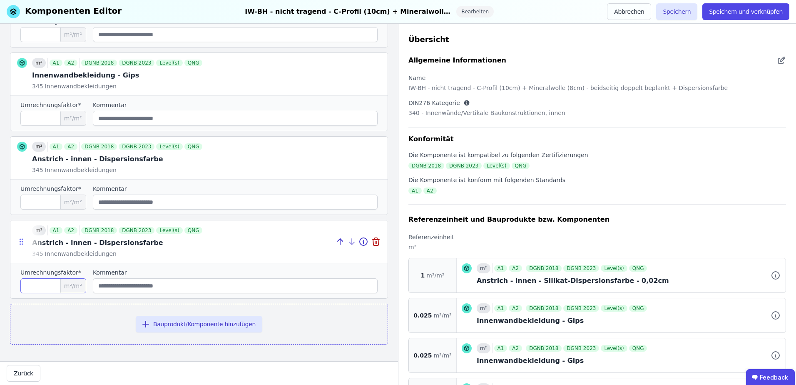
type input "*"
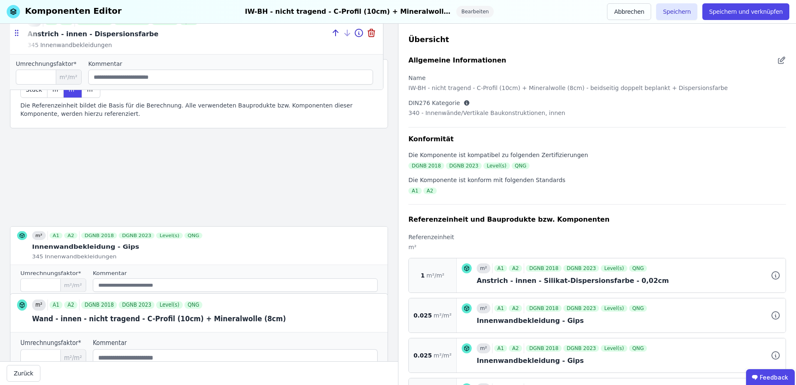
scroll to position [0, 0]
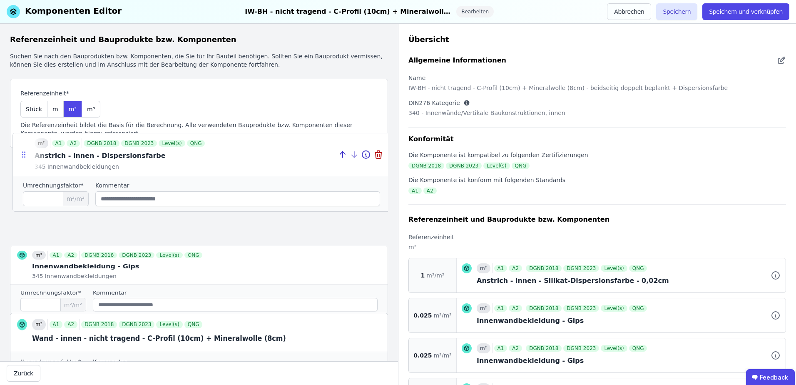
drag, startPoint x: 21, startPoint y: 243, endPoint x: 23, endPoint y: 161, distance: 81.2
click at [23, 159] on icon at bounding box center [24, 154] width 8 height 8
type input "*"
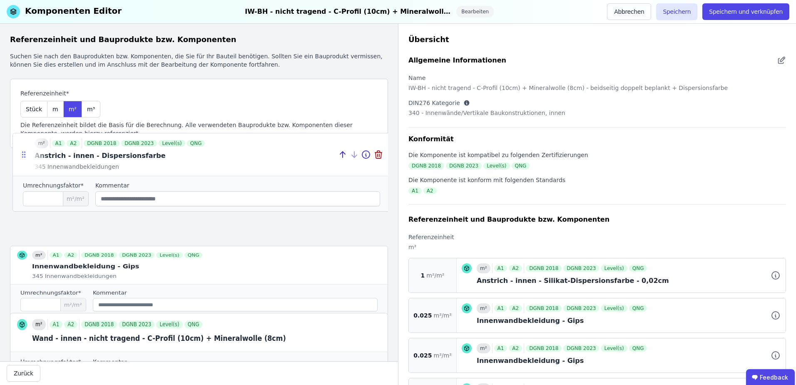
type input "*"
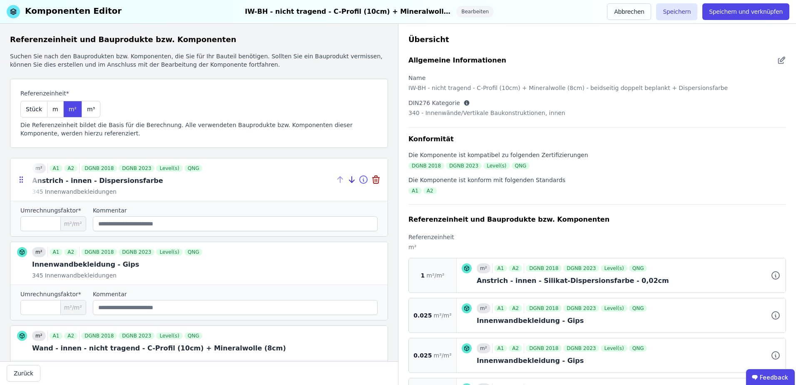
click at [358, 182] on icon at bounding box center [363, 179] width 10 height 10
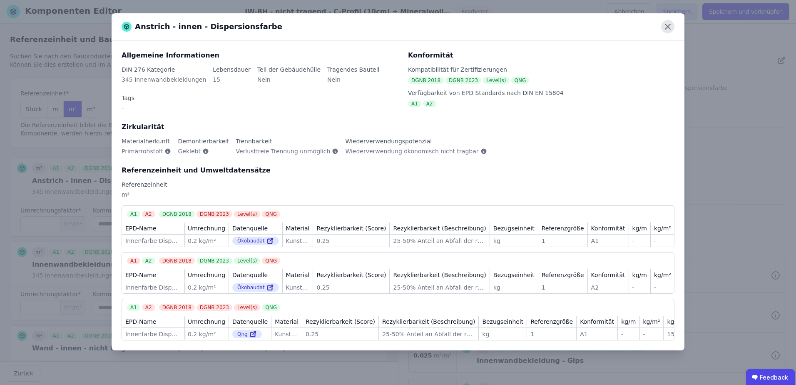
click at [670, 27] on icon at bounding box center [667, 26] width 13 height 13
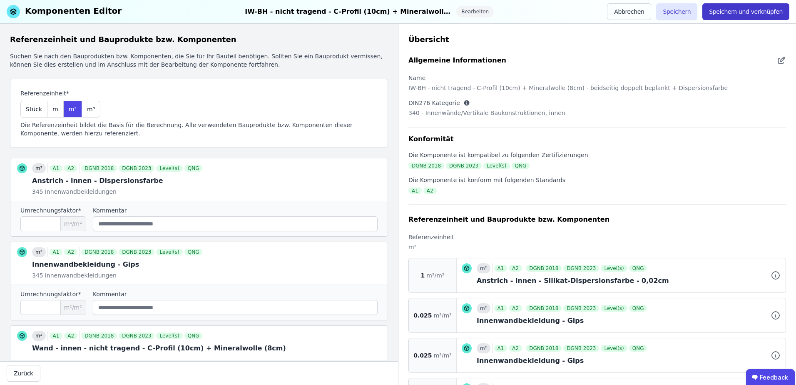
click at [732, 13] on button "Speichern und verknüpfen" at bounding box center [745, 11] width 87 height 17
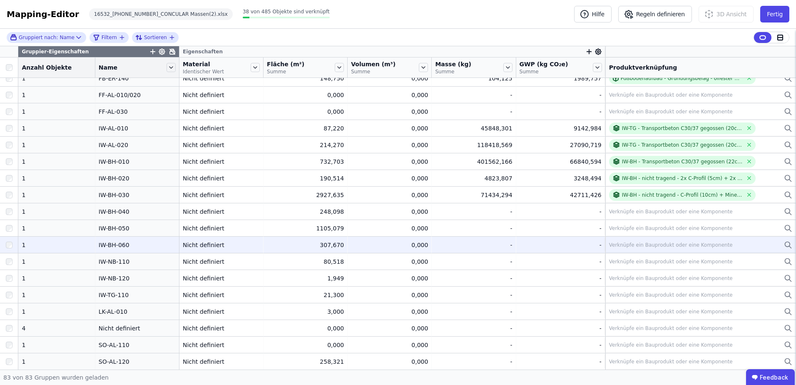
scroll to position [583, 0]
